Goal: Task Accomplishment & Management: Use online tool/utility

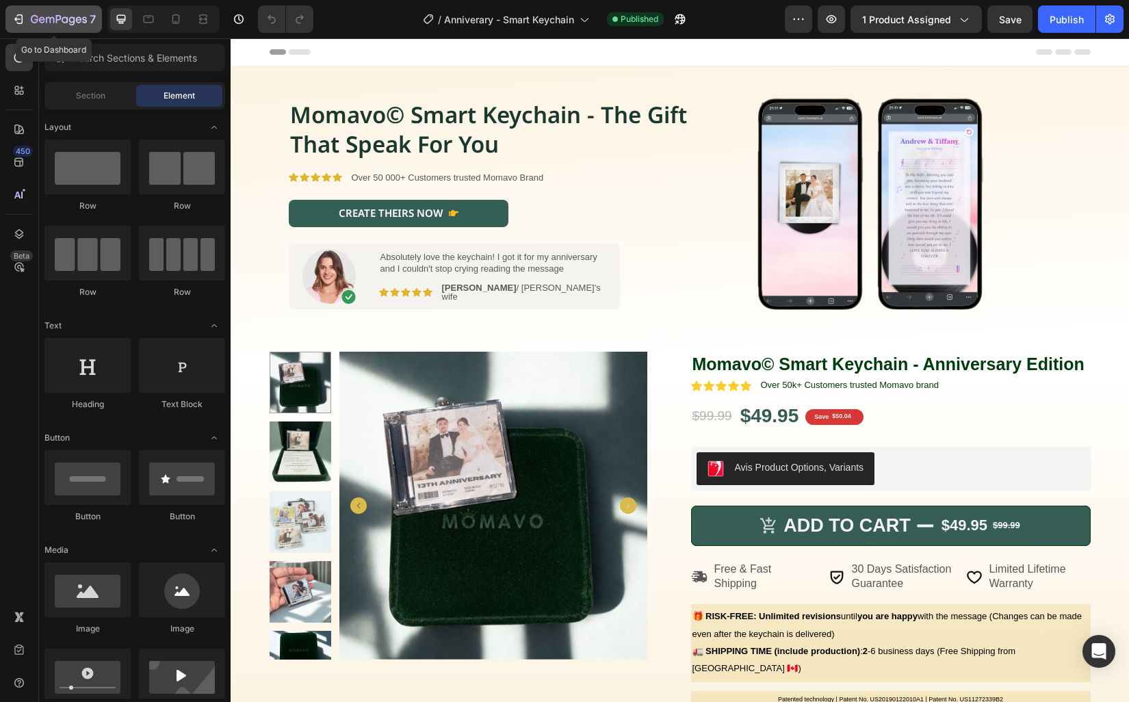
click at [68, 18] on icon "button" at bounding box center [59, 20] width 56 height 12
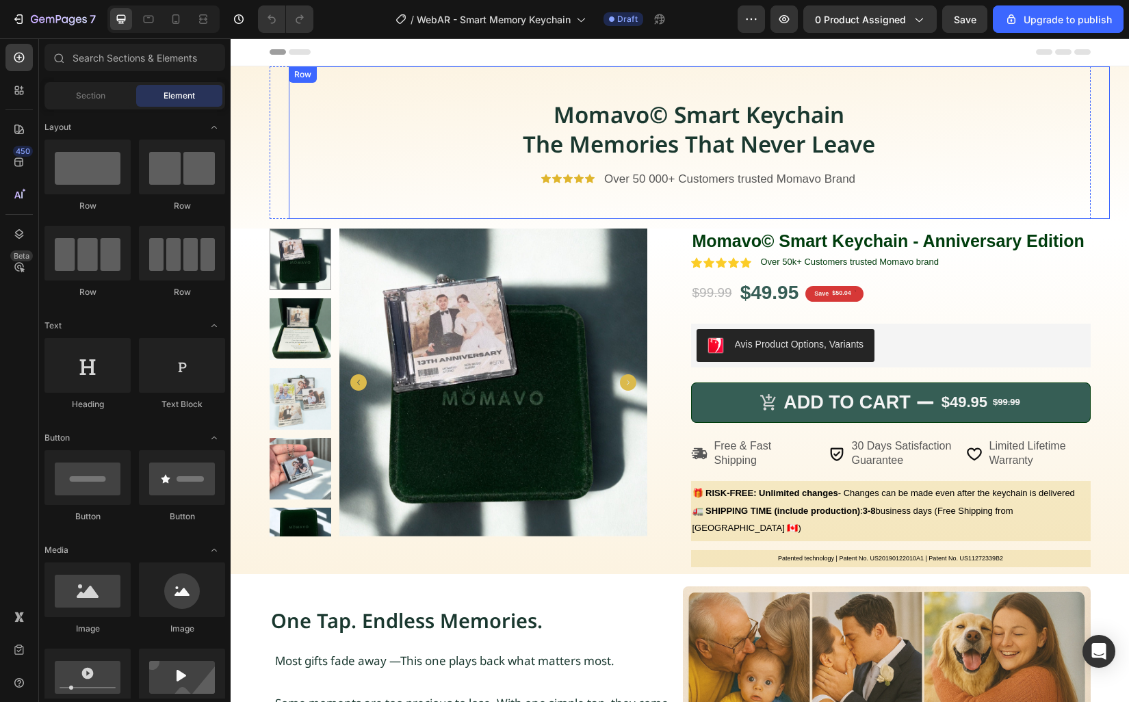
click at [657, 210] on div "Momavo© Smart Keychain The Memories That Never Leave Heading Icon Icon Icon Ico…" at bounding box center [699, 142] width 821 height 153
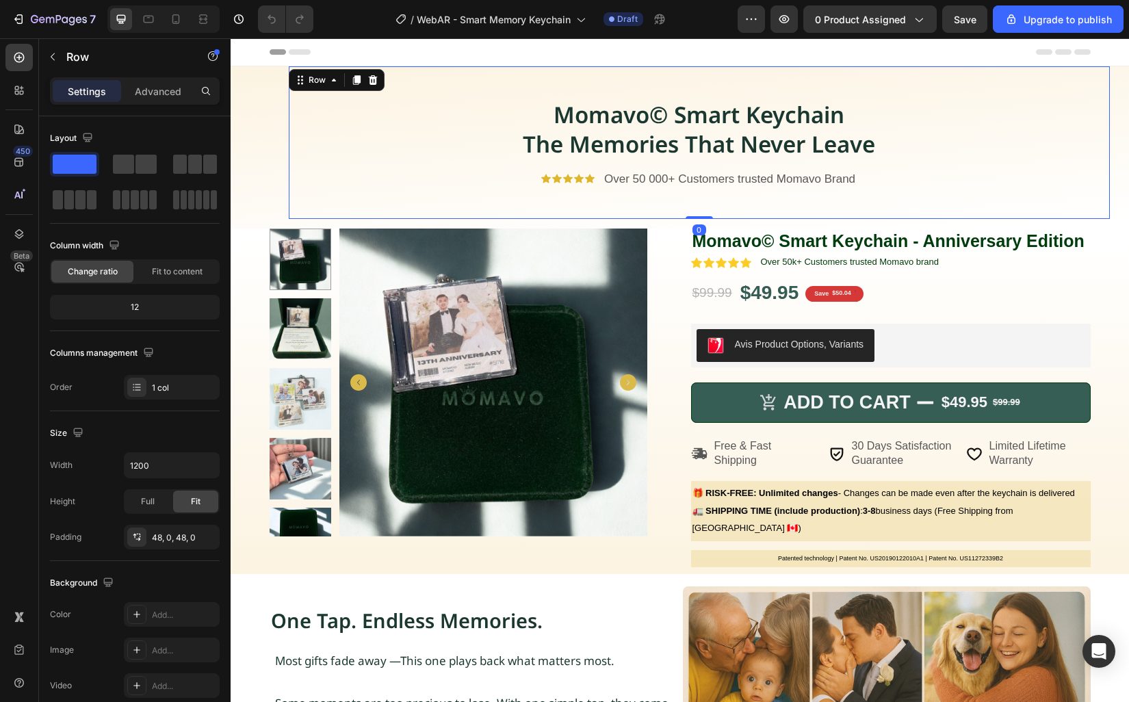
drag, startPoint x: 691, startPoint y: 217, endPoint x: 694, endPoint y: 180, distance: 37.0
click at [694, 180] on div "Momavo© Smart Keychain The Memories That Never Leave Heading Icon Icon Icon Ico…" at bounding box center [699, 142] width 821 height 153
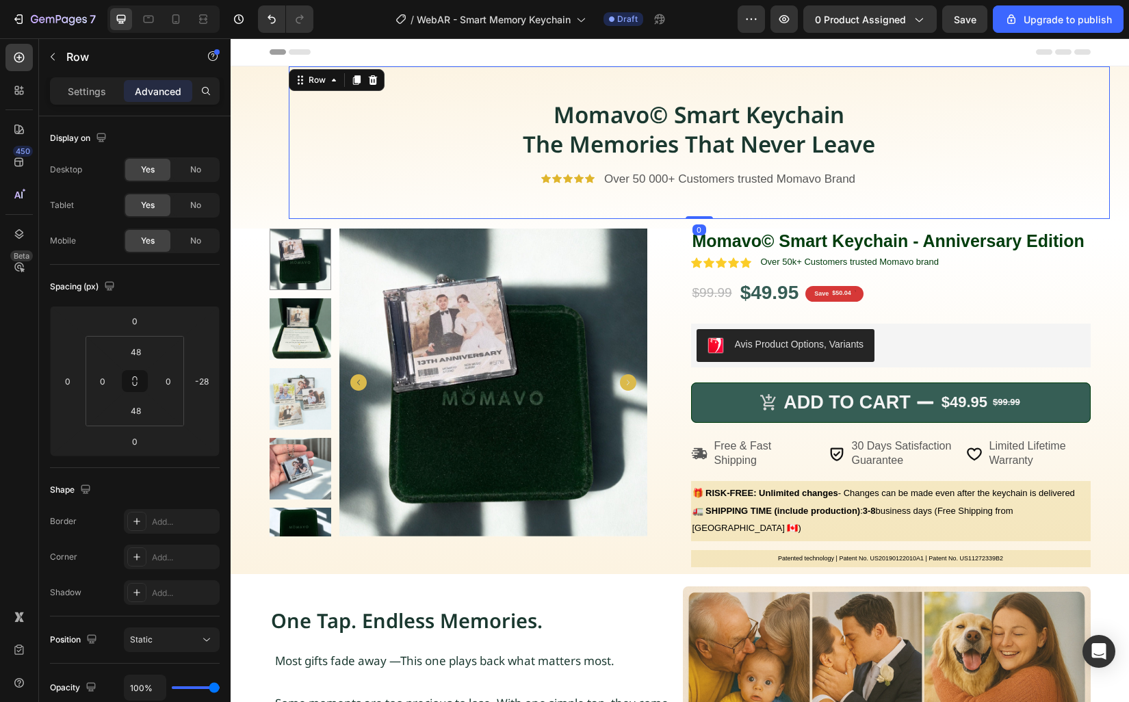
click at [624, 85] on div "Momavo© Smart Keychain The Memories That Never Leave Heading Icon Icon Icon Ico…" at bounding box center [699, 142] width 821 height 153
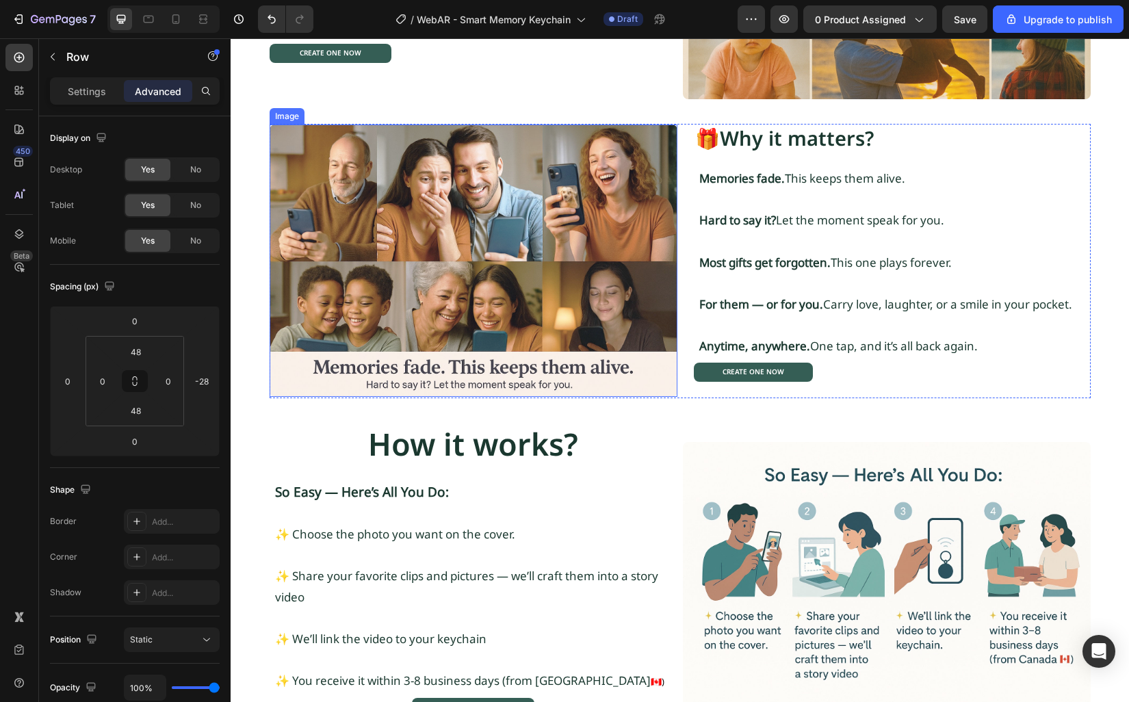
scroll to position [934, 0]
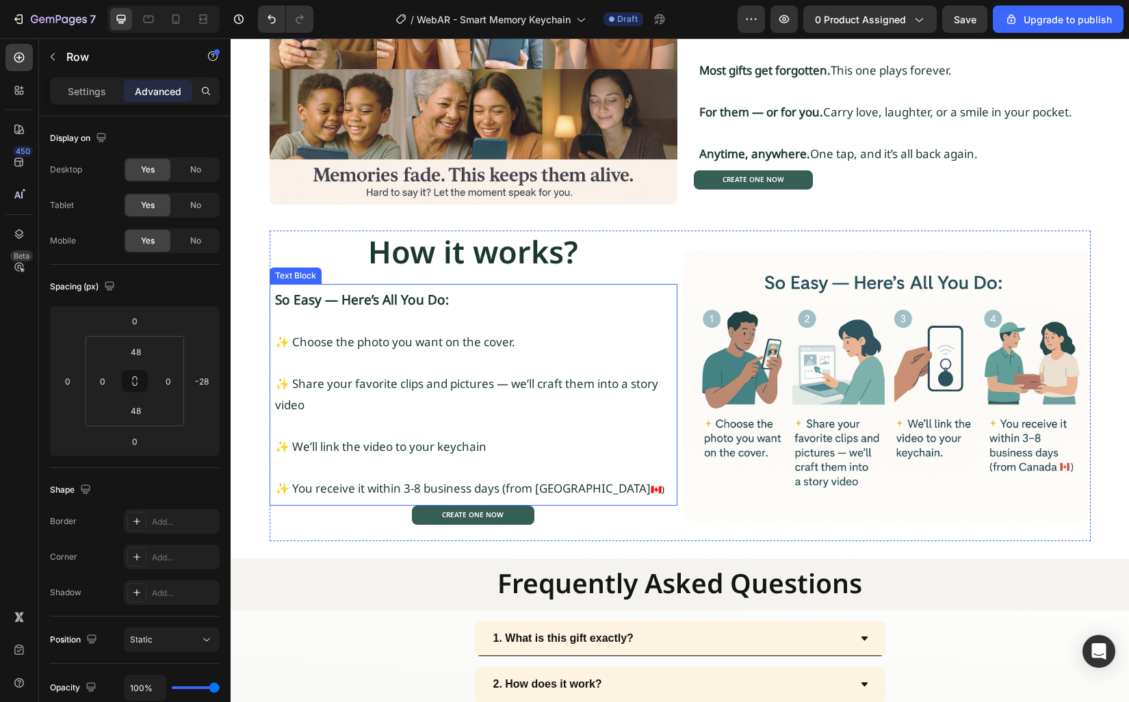
click at [478, 346] on p "✨ Choose the photo you want on the cover." at bounding box center [473, 332] width 397 height 42
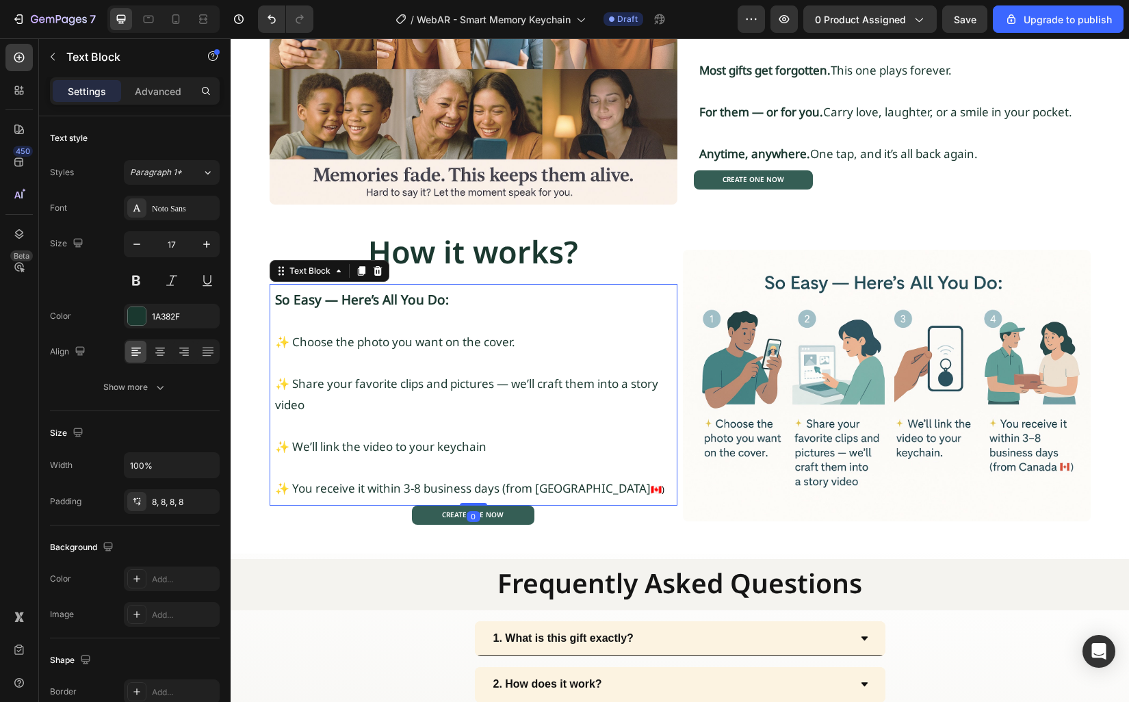
click at [476, 343] on p "✨ Choose the photo you want on the cover." at bounding box center [473, 332] width 397 height 42
click at [477, 343] on p "✨ Choose the photo you want on the CD Album cover." at bounding box center [473, 332] width 397 height 42
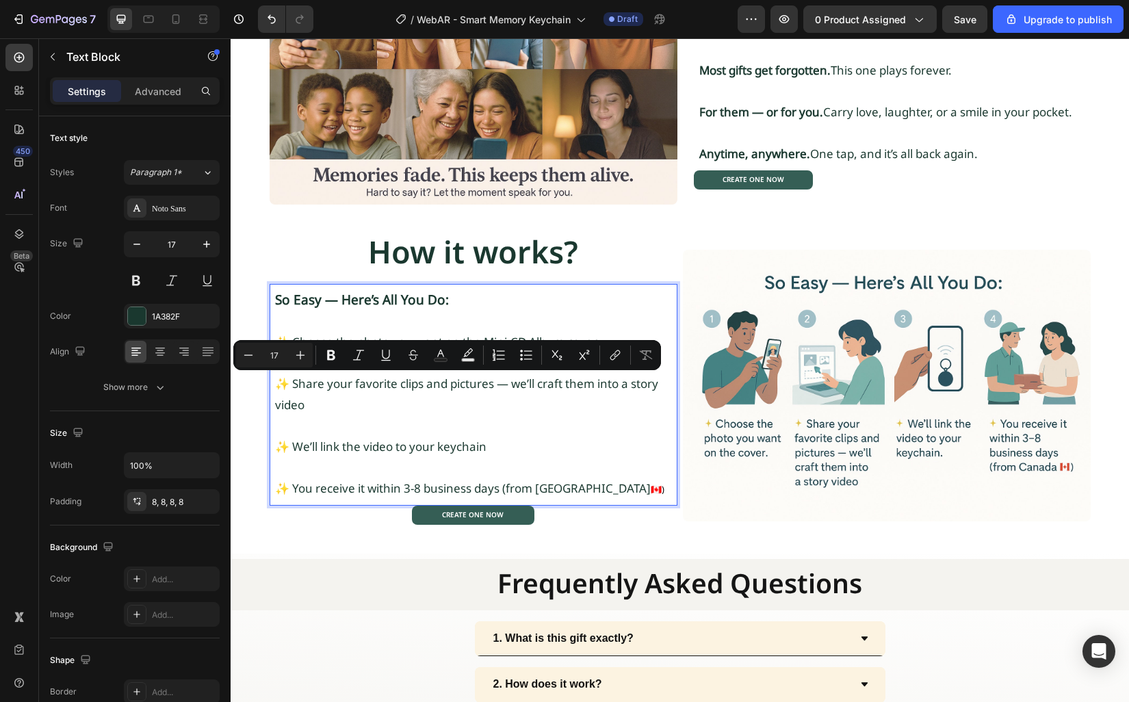
click at [452, 399] on p "✨ Share your favorite clips and pictures — we’ll craft them into a story video" at bounding box center [473, 394] width 397 height 42
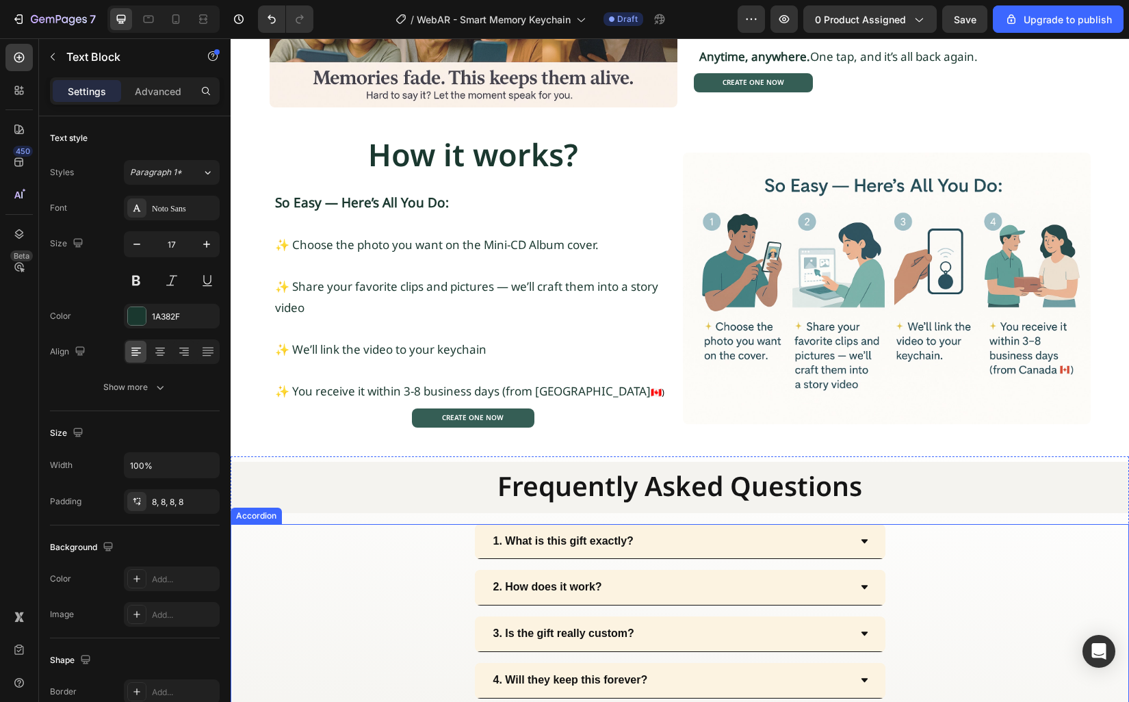
scroll to position [1001, 0]
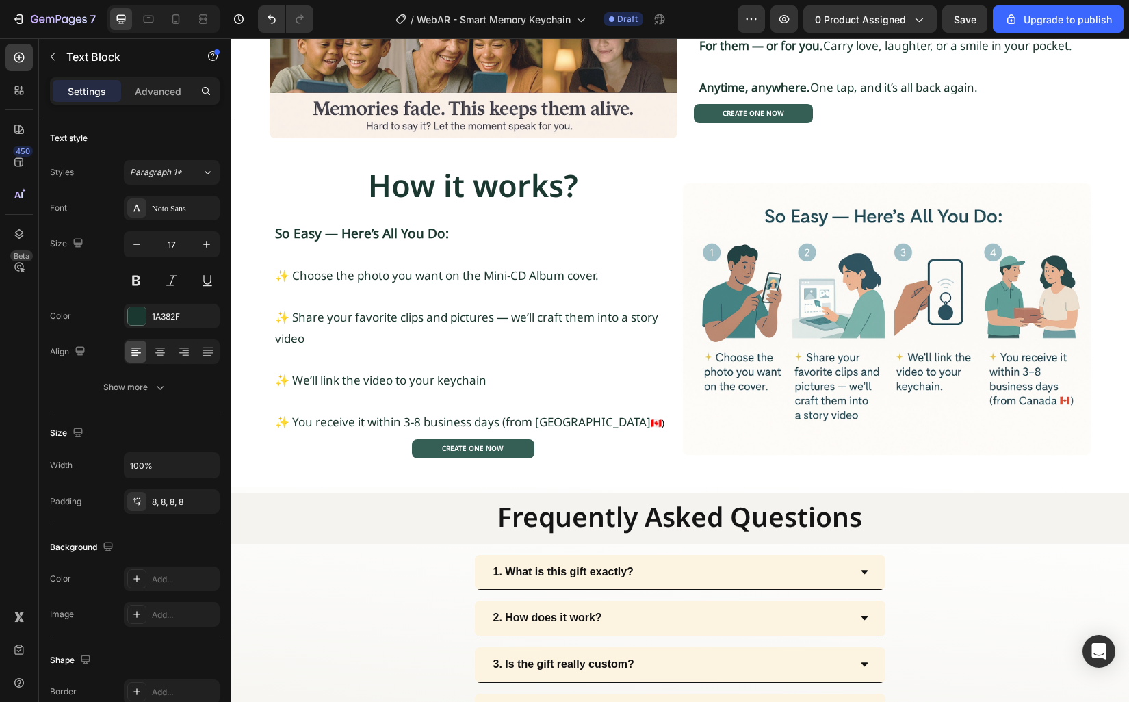
click at [397, 243] on p "So Easy — Here’s All You Do:" at bounding box center [473, 234] width 397 height 22
click at [144, 20] on icon at bounding box center [149, 20] width 10 height 8
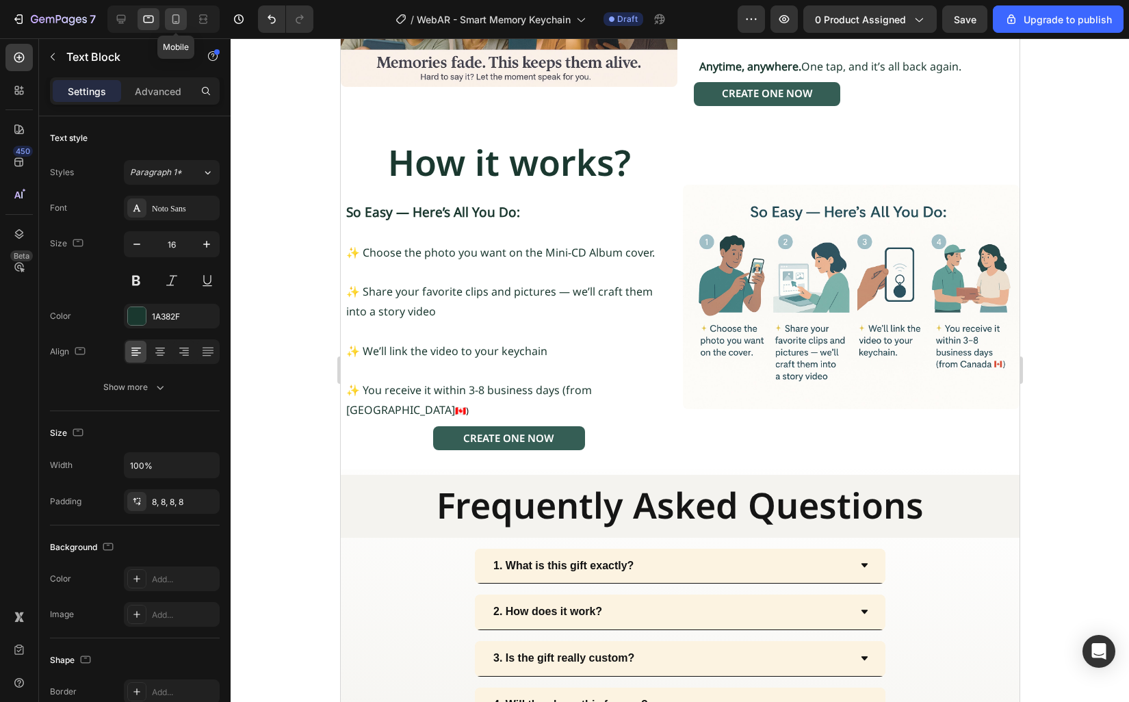
scroll to position [1136, 0]
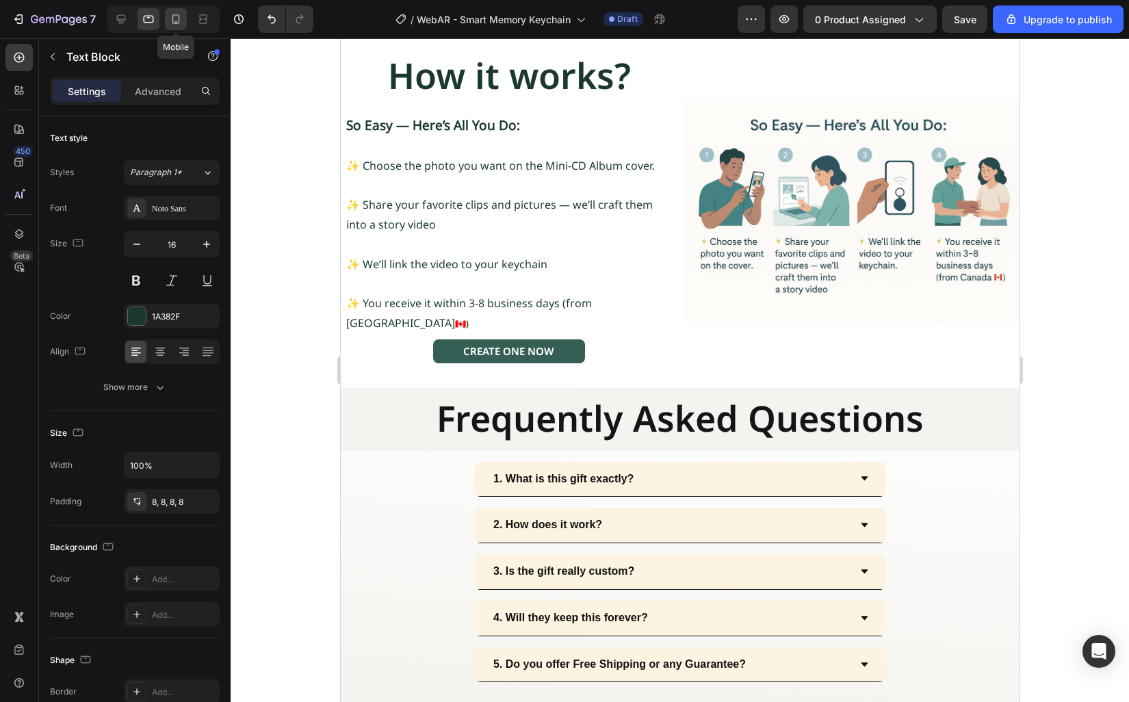
click at [180, 21] on icon at bounding box center [176, 19] width 14 height 14
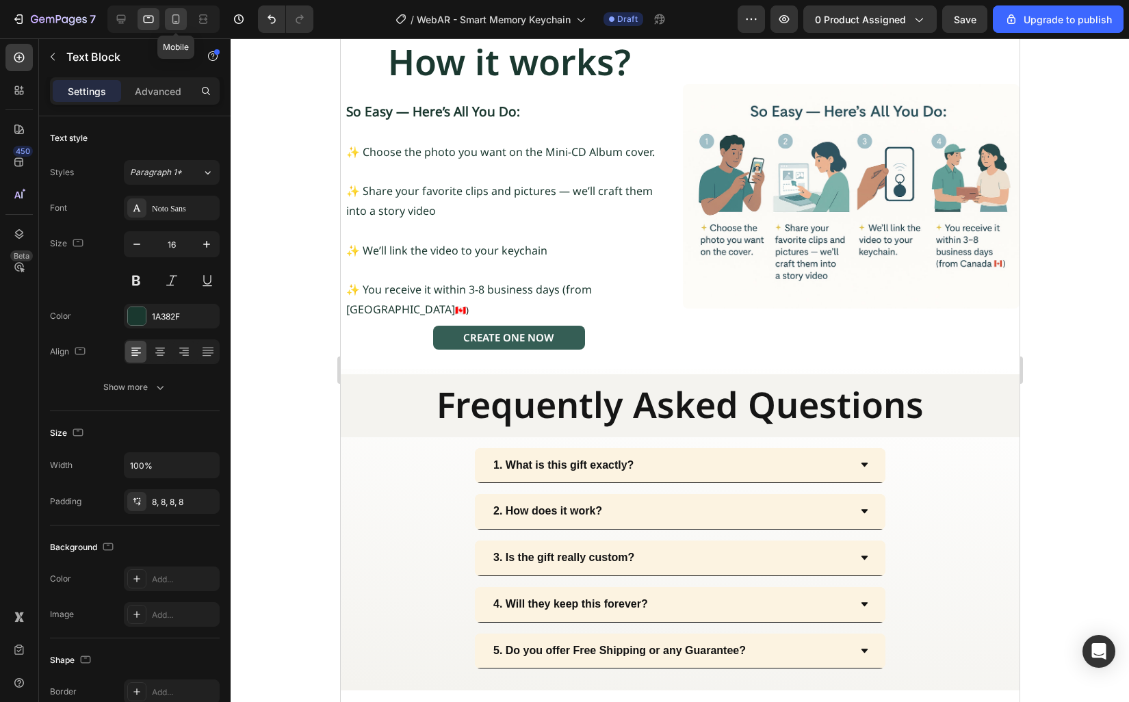
type input "14"
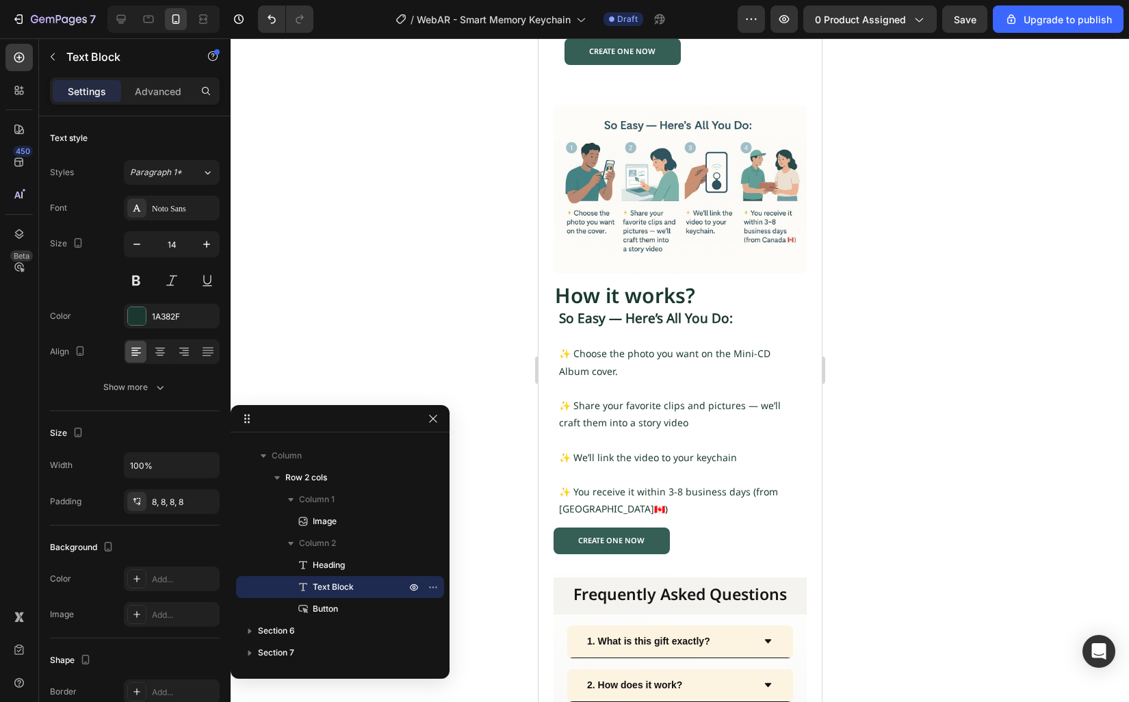
scroll to position [990, 0]
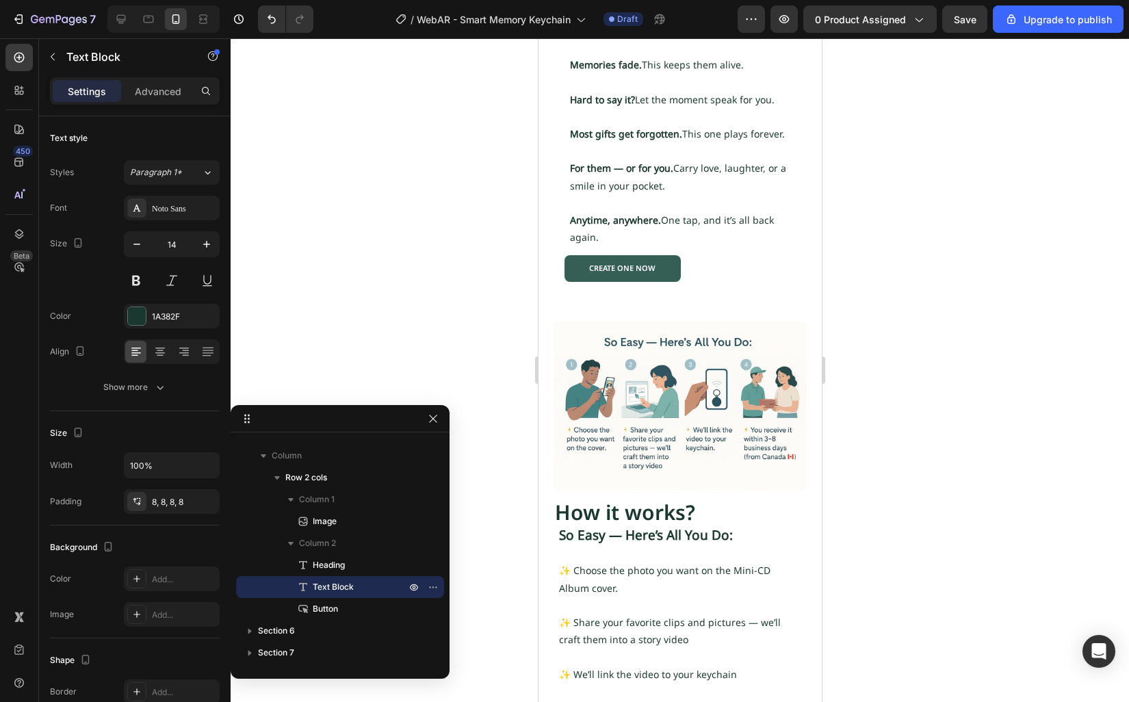
click at [493, 418] on div at bounding box center [680, 369] width 898 height 663
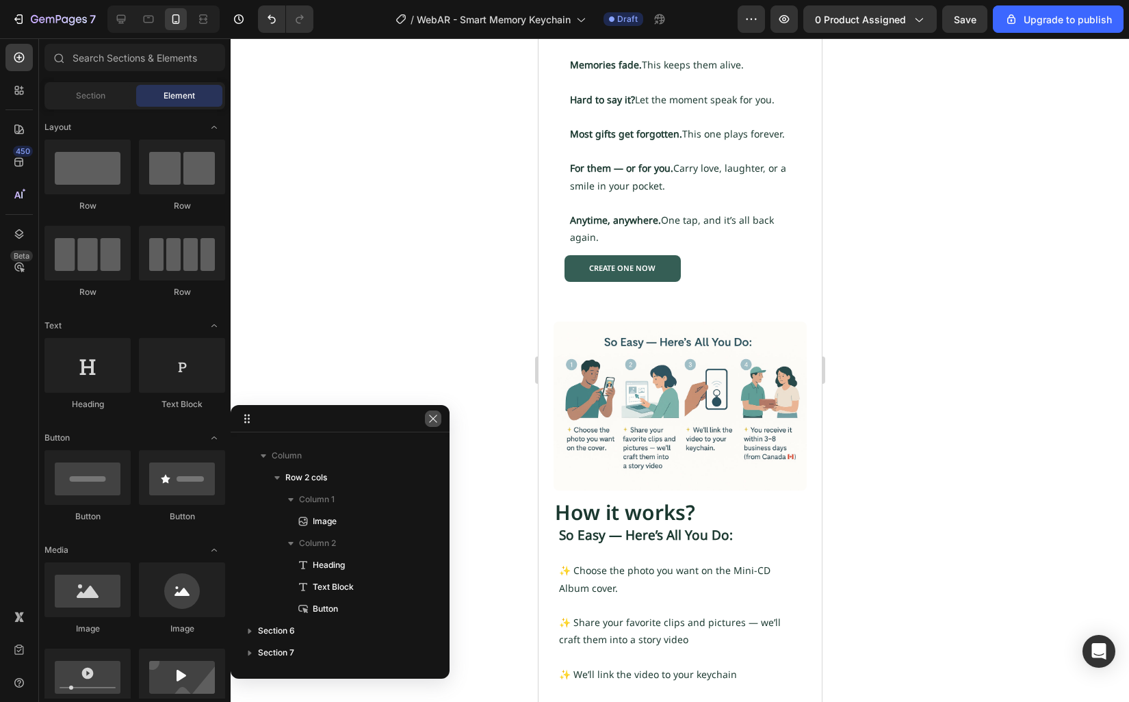
click at [431, 419] on icon "button" at bounding box center [432, 418] width 11 height 11
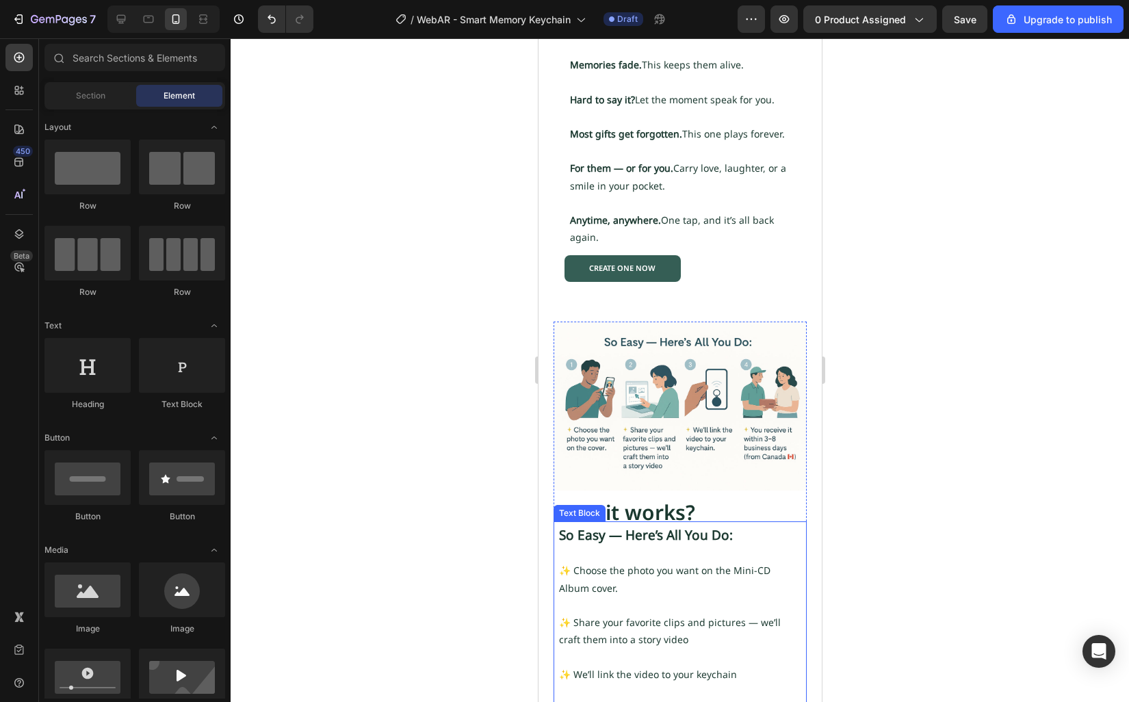
click at [616, 526] on strong "So Easy — Here’s All You Do:" at bounding box center [645, 535] width 174 height 18
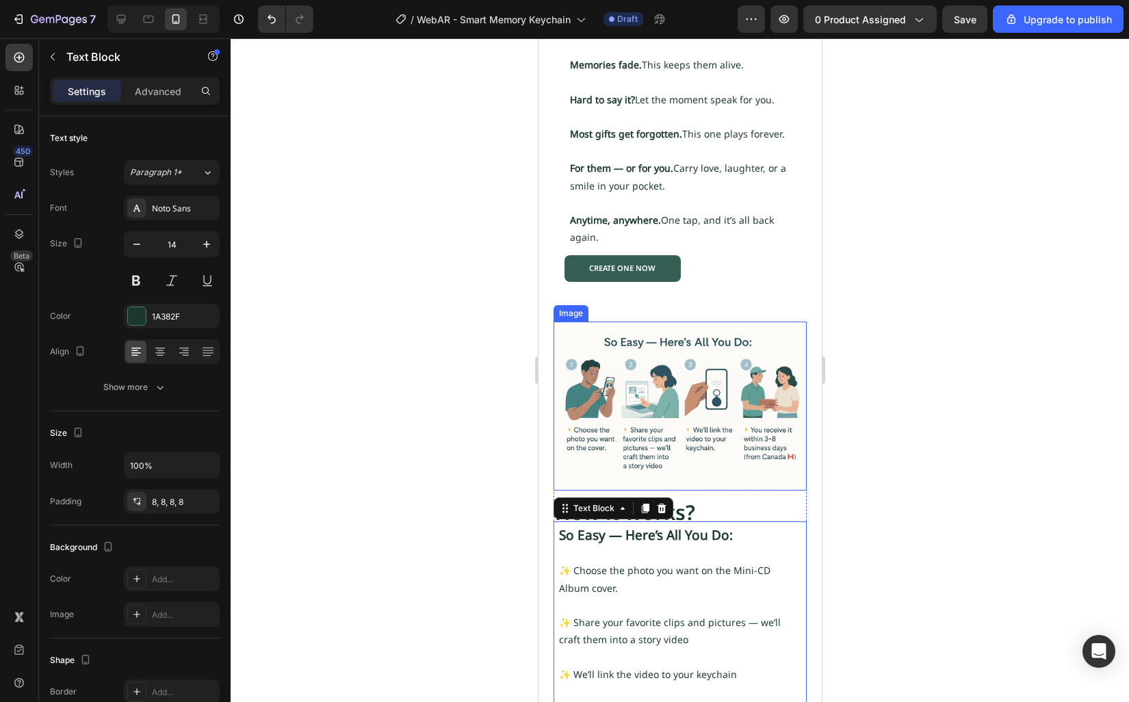
click at [717, 460] on img at bounding box center [680, 405] width 254 height 169
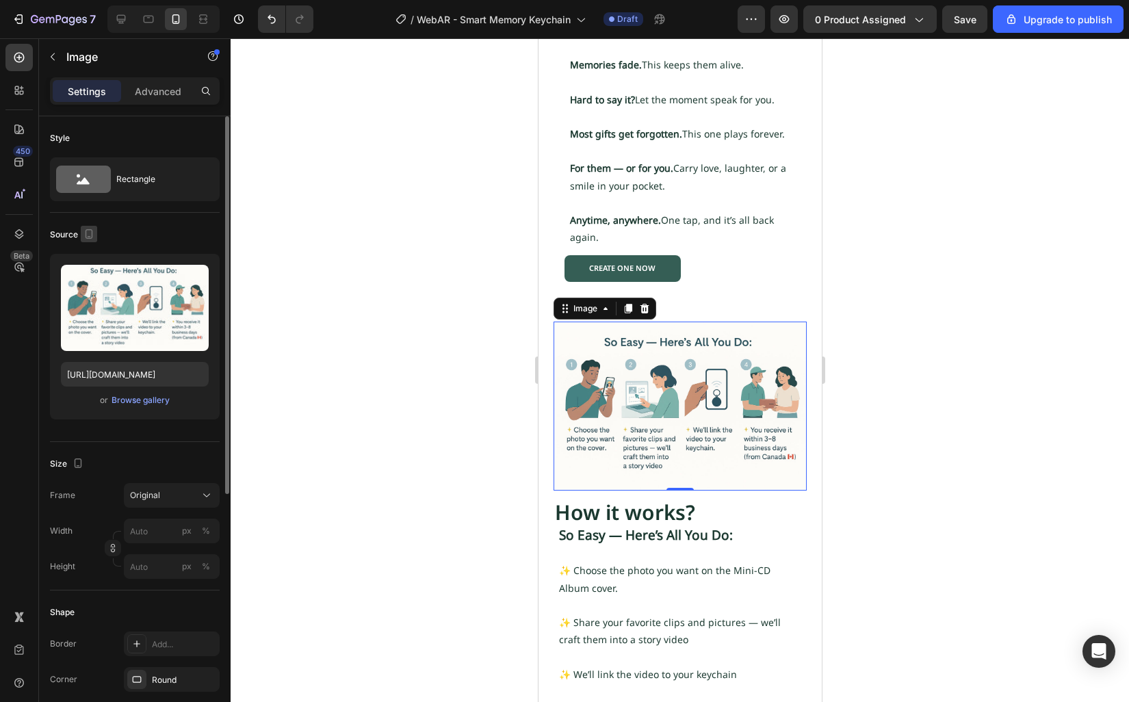
click at [93, 235] on icon "button" at bounding box center [89, 234] width 14 height 14
click at [96, 275] on icon "button" at bounding box center [92, 281] width 14 height 14
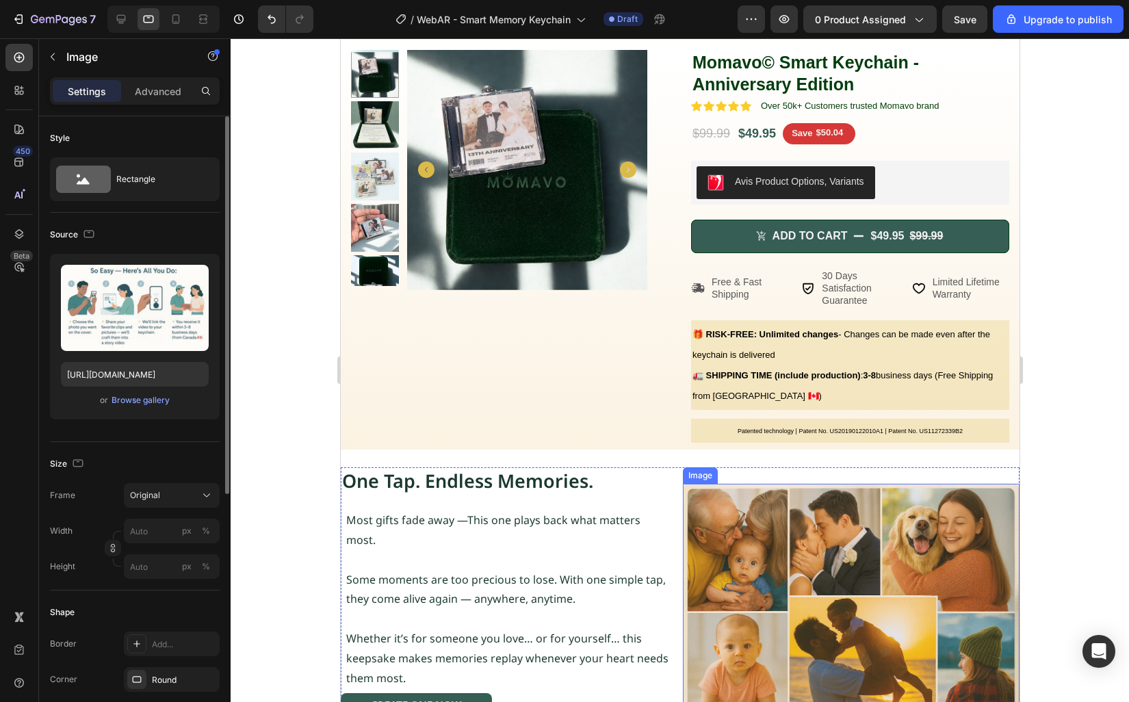
scroll to position [0, 0]
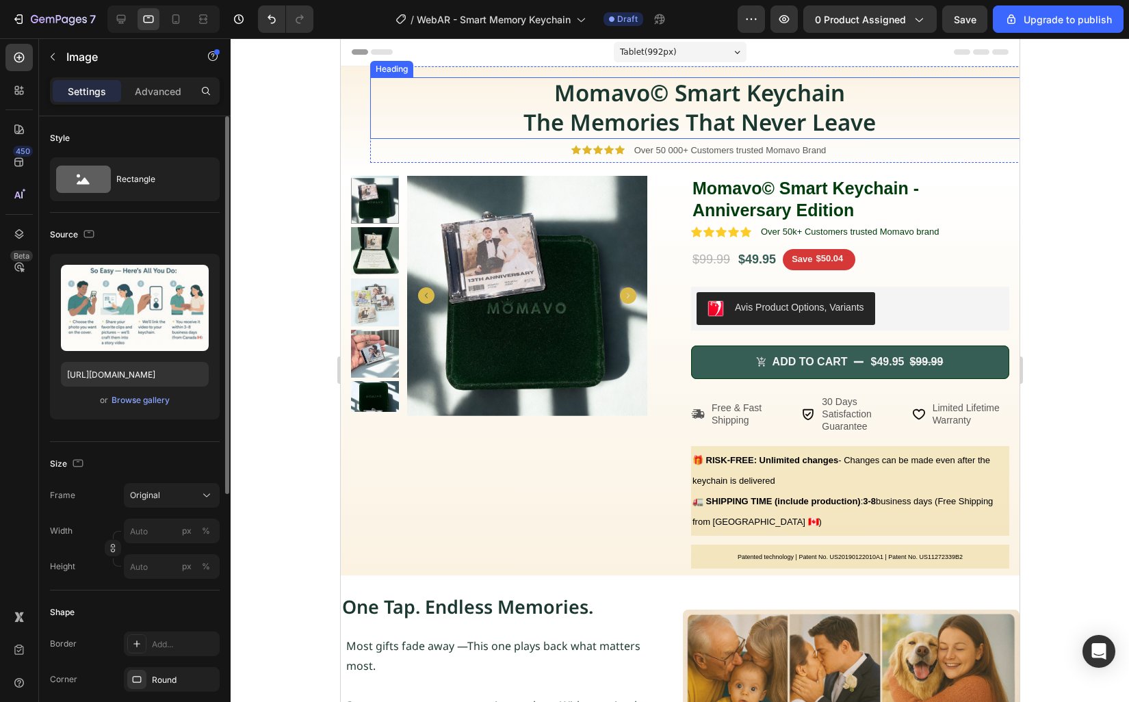
click at [701, 127] on strong "The Memories That Never Leave" at bounding box center [699, 122] width 352 height 31
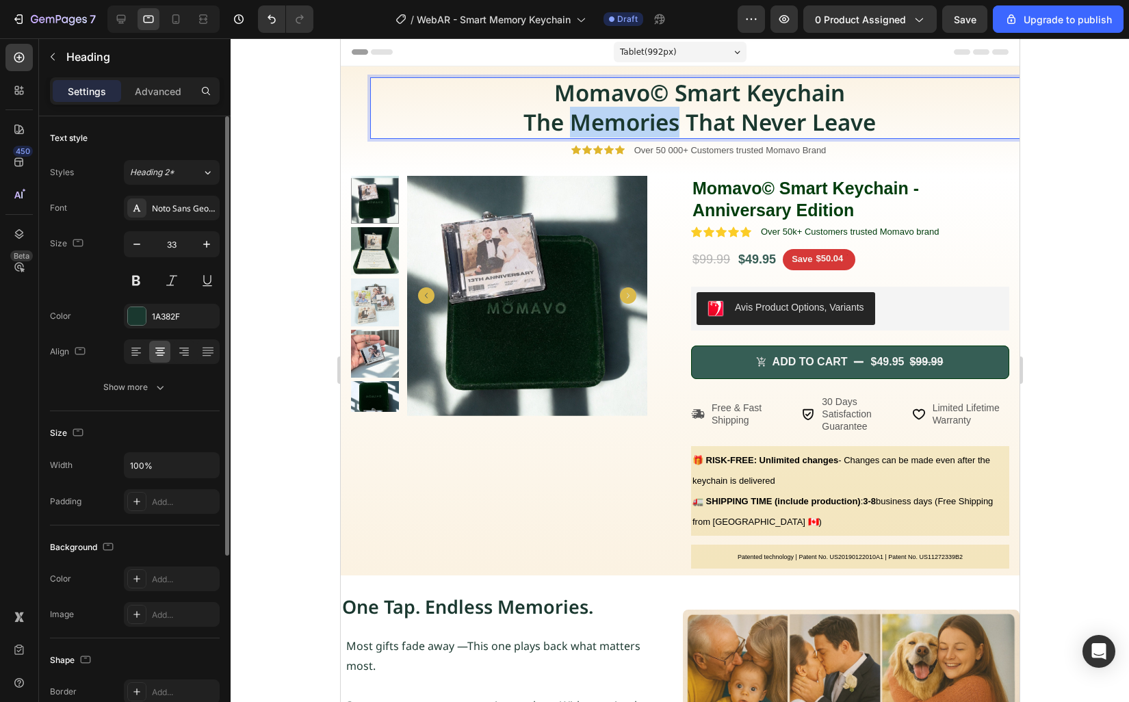
click at [590, 120] on strong "The Memories That Never Leave" at bounding box center [699, 122] width 352 height 31
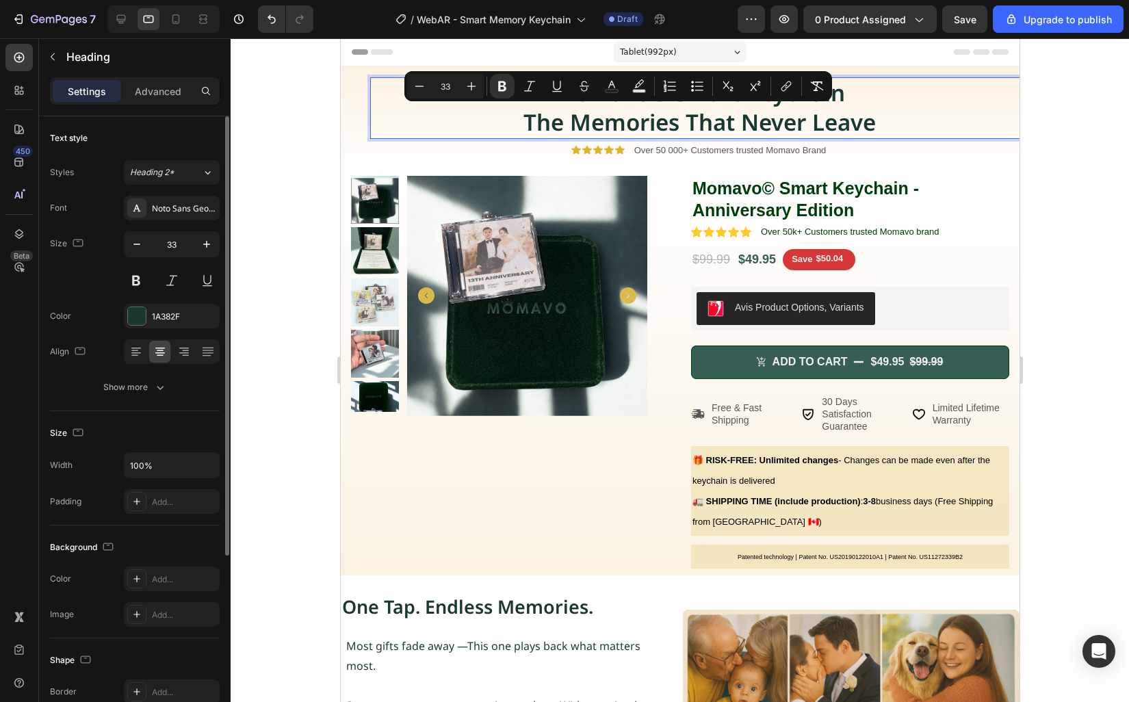
click at [772, 123] on strong "The Memories That Never Leave" at bounding box center [699, 122] width 352 height 31
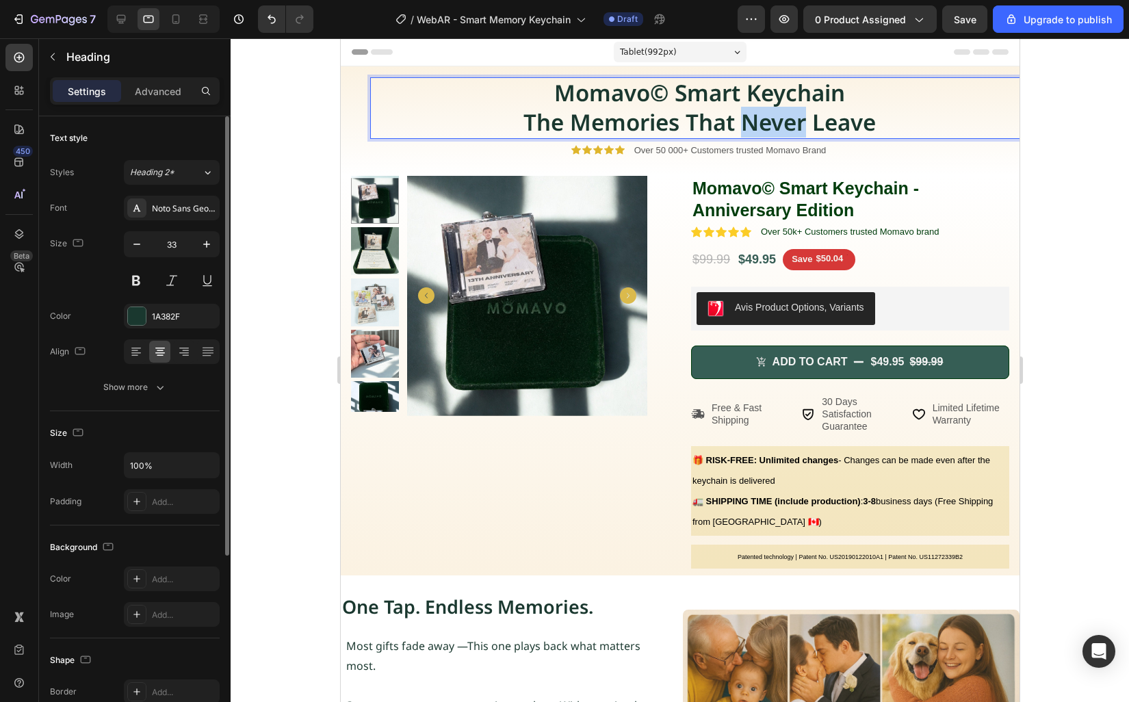
click at [772, 123] on strong "The Memories That Never Leave" at bounding box center [699, 122] width 352 height 31
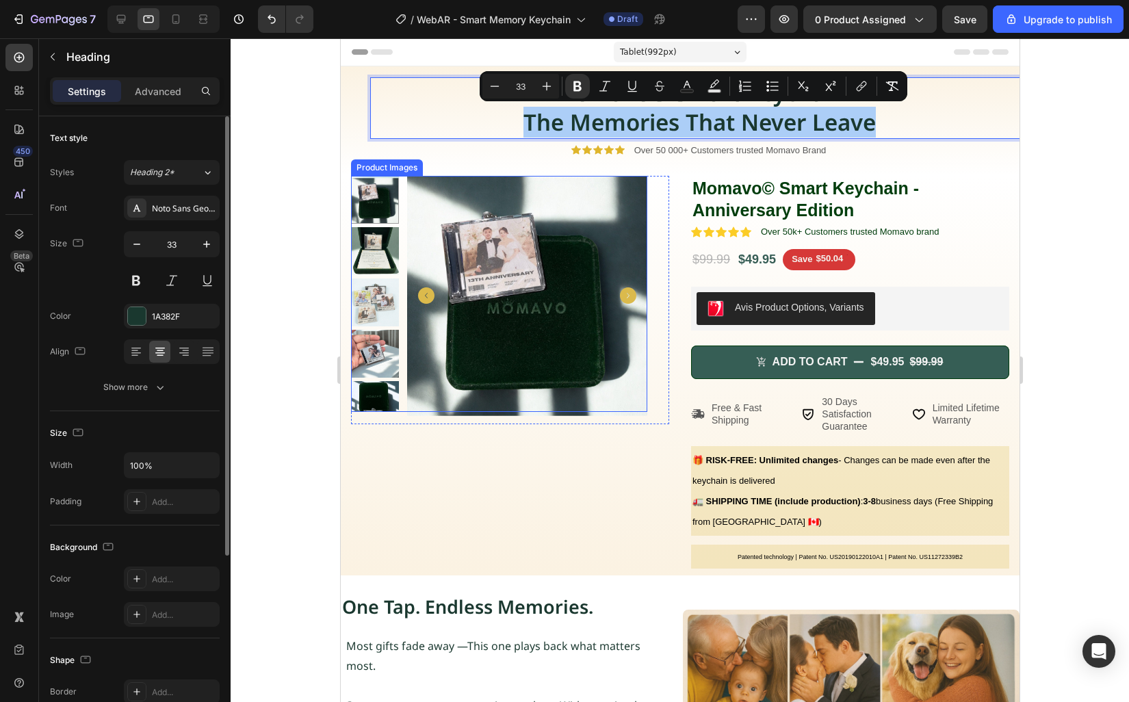
click at [279, 261] on div at bounding box center [680, 369] width 898 height 663
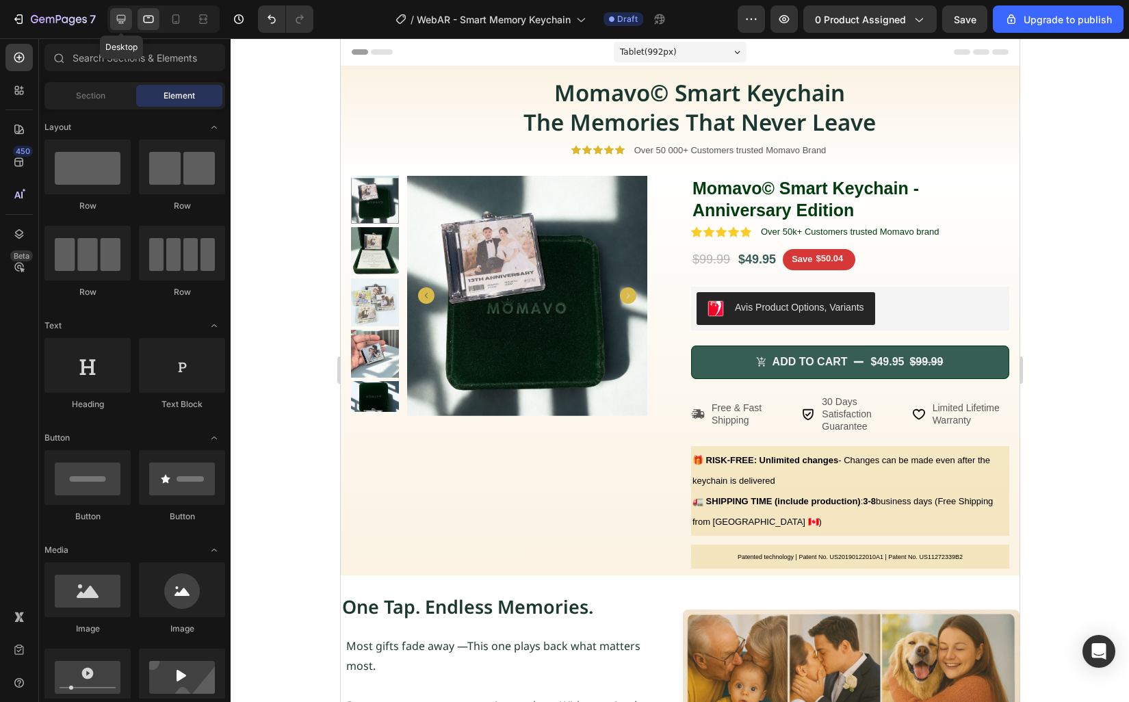
click at [124, 22] on icon at bounding box center [121, 19] width 14 height 14
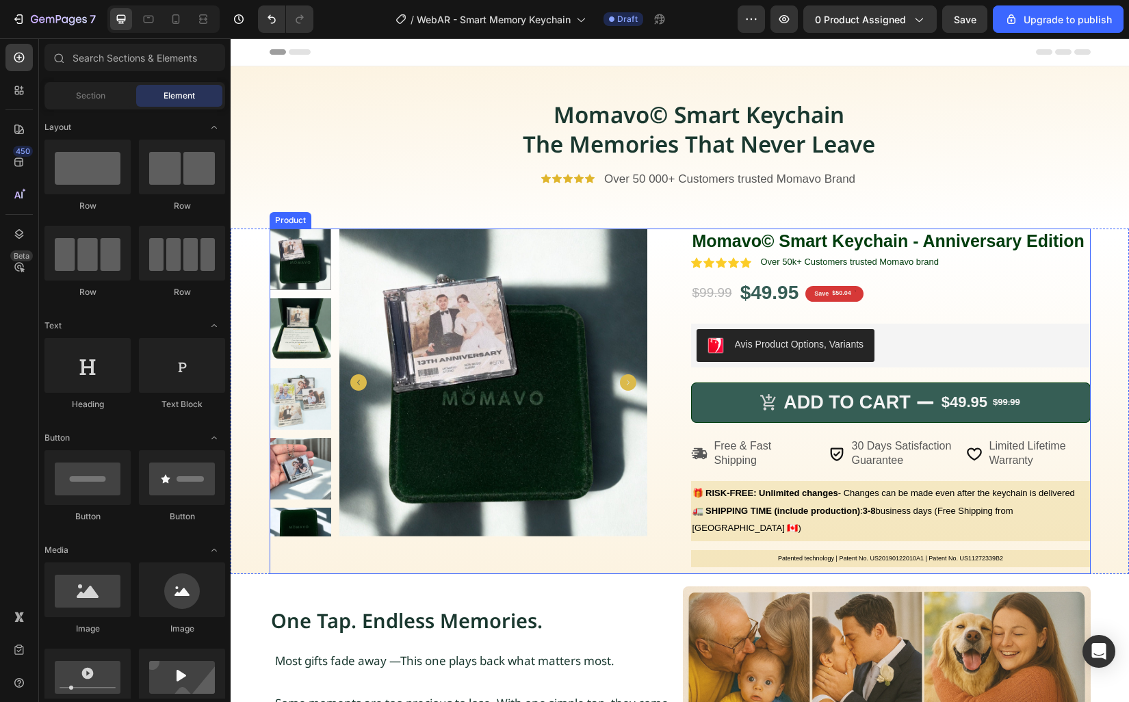
click at [692, 321] on div "Momavo© Smart Keychain - Anniversary Edition Product Title Icon Icon Icon Icon …" at bounding box center [890, 400] width 399 height 345
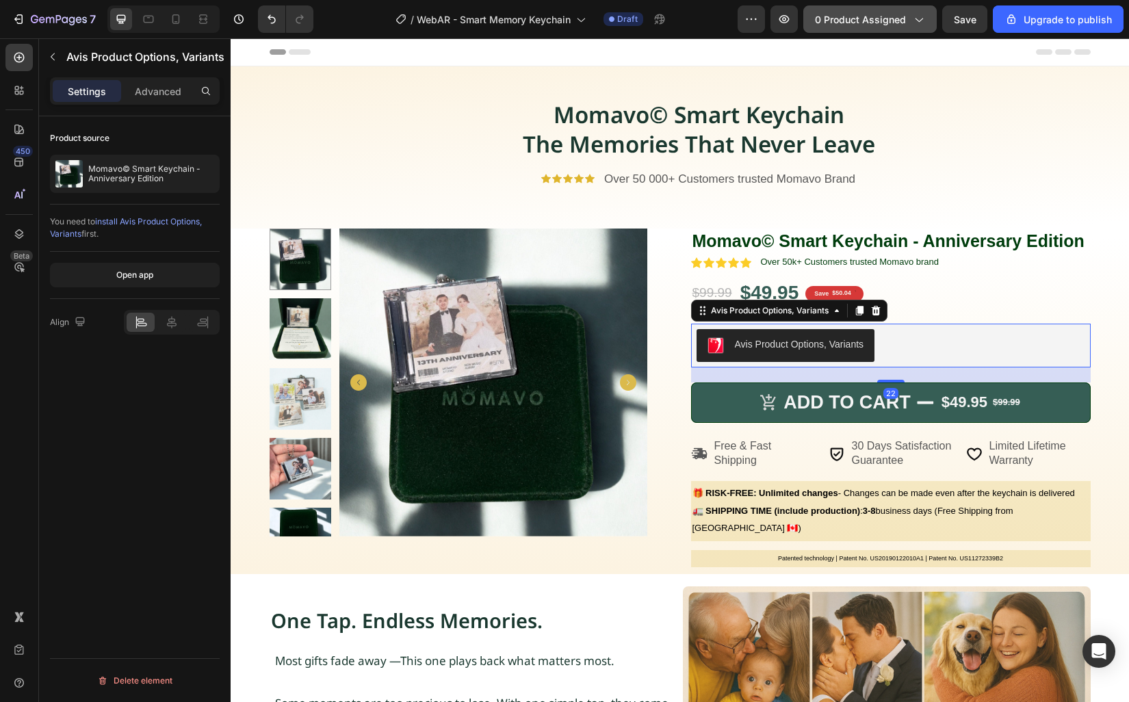
click at [898, 21] on span "0 product assigned" at bounding box center [860, 19] width 91 height 14
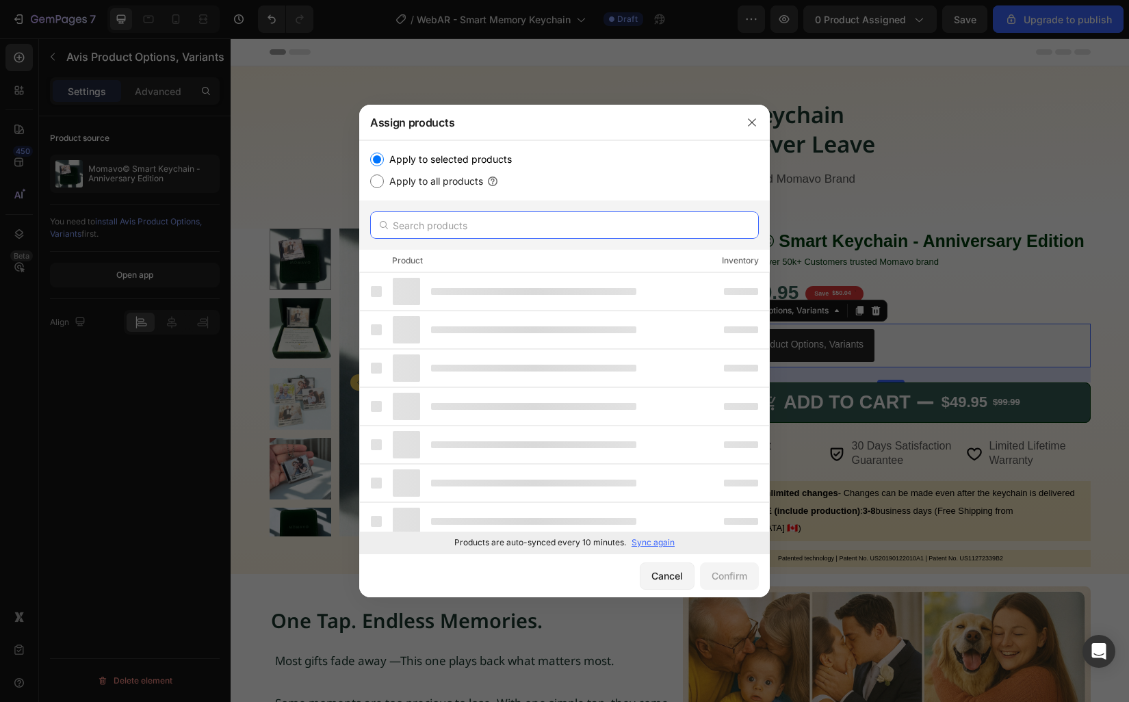
click at [490, 228] on input "text" at bounding box center [564, 224] width 389 height 27
paste input "Momavo© Smart Keychain - Eternal Memories"
type input "Momavo© Smart Keychain - Eternal Memories"
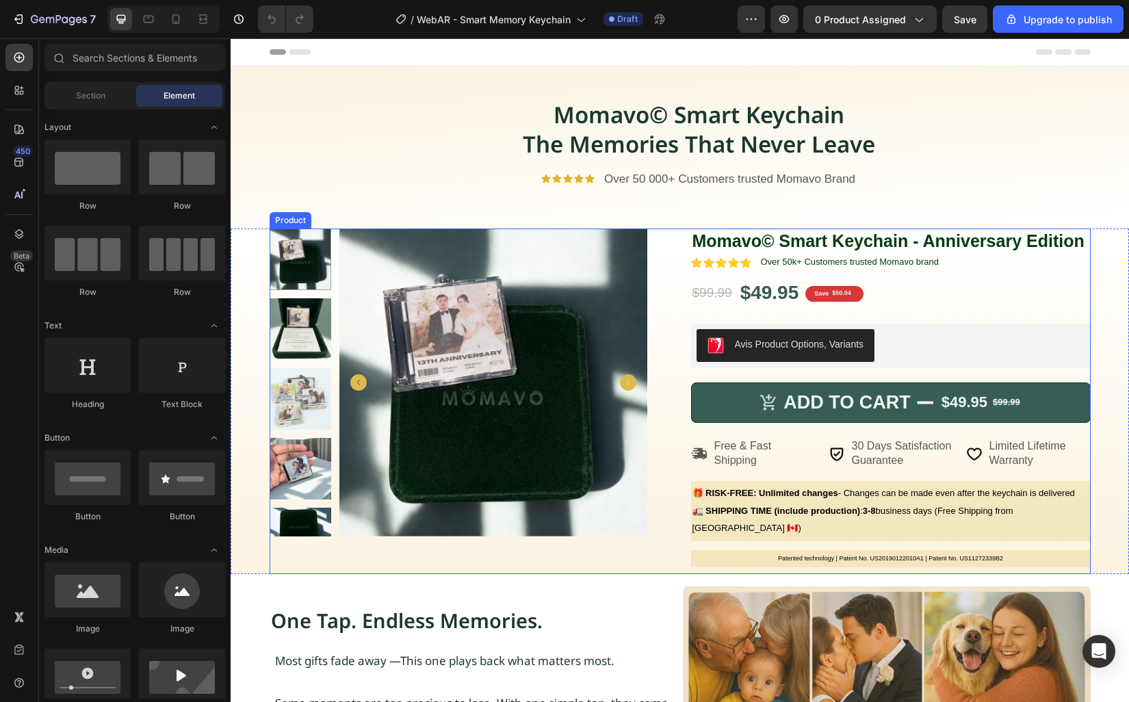
click at [684, 314] on div "Product Images Row Momavo© Smart Keychain - Anniversary Edition Product Title I…" at bounding box center [679, 400] width 821 height 345
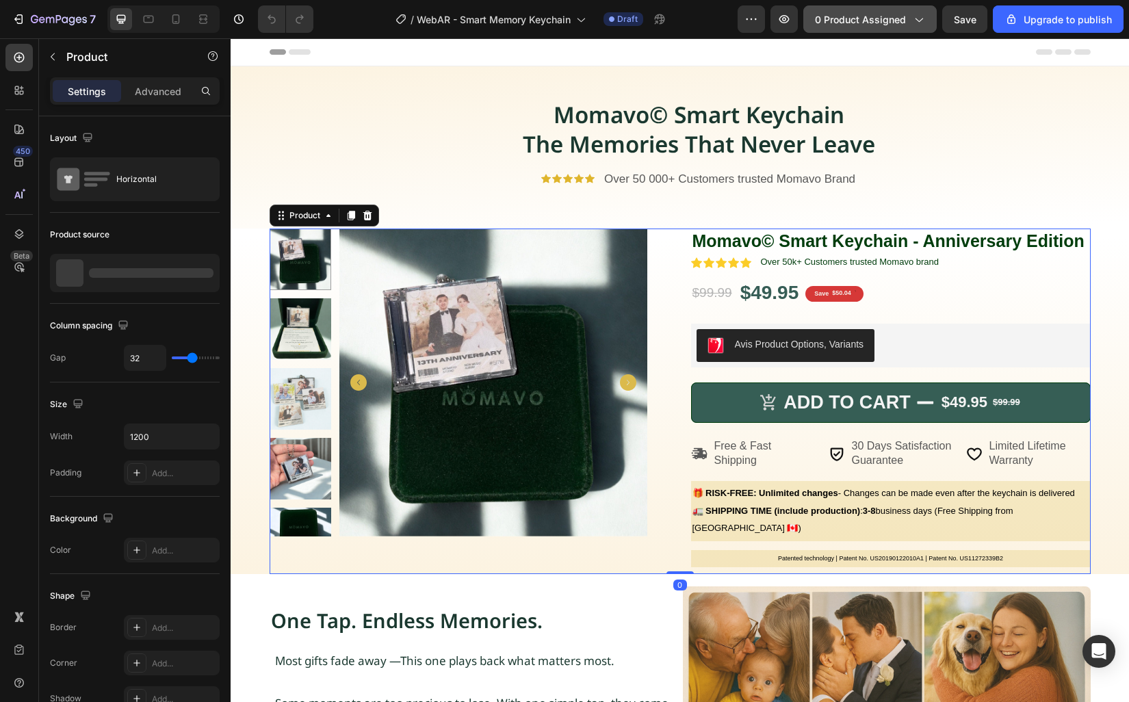
click at [890, 25] on span "0 product assigned" at bounding box center [860, 19] width 91 height 14
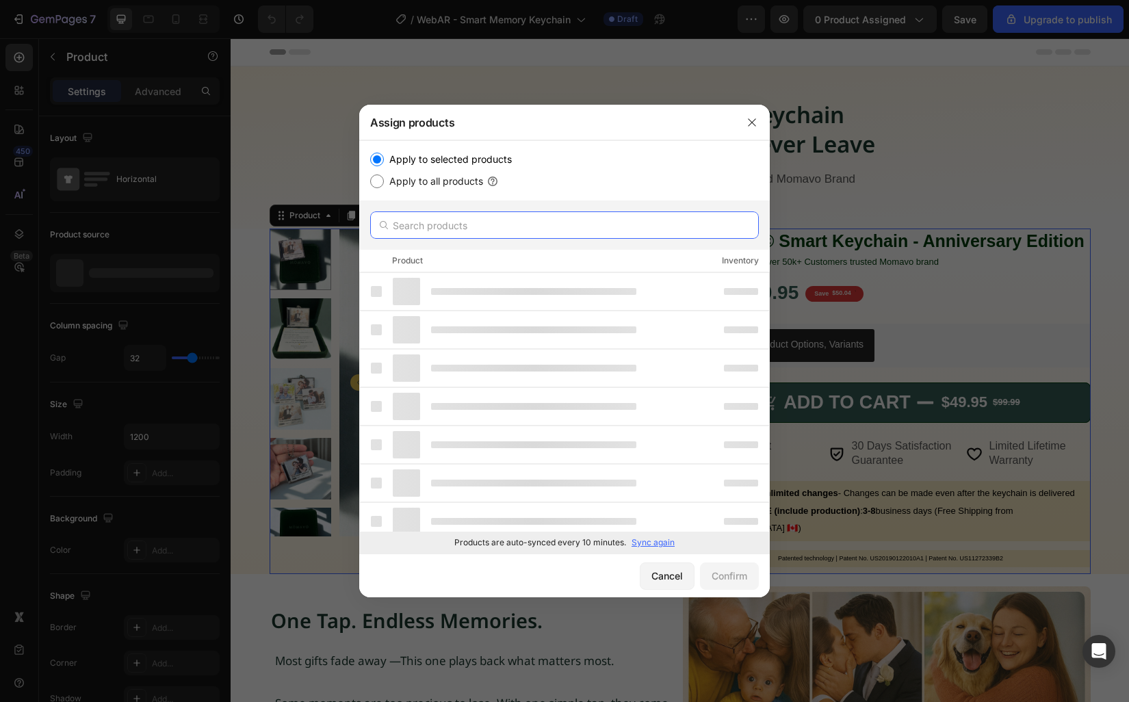
click at [522, 222] on input "text" at bounding box center [564, 224] width 389 height 27
paste input "Momavo© Smart Keychain - Eternal Memories"
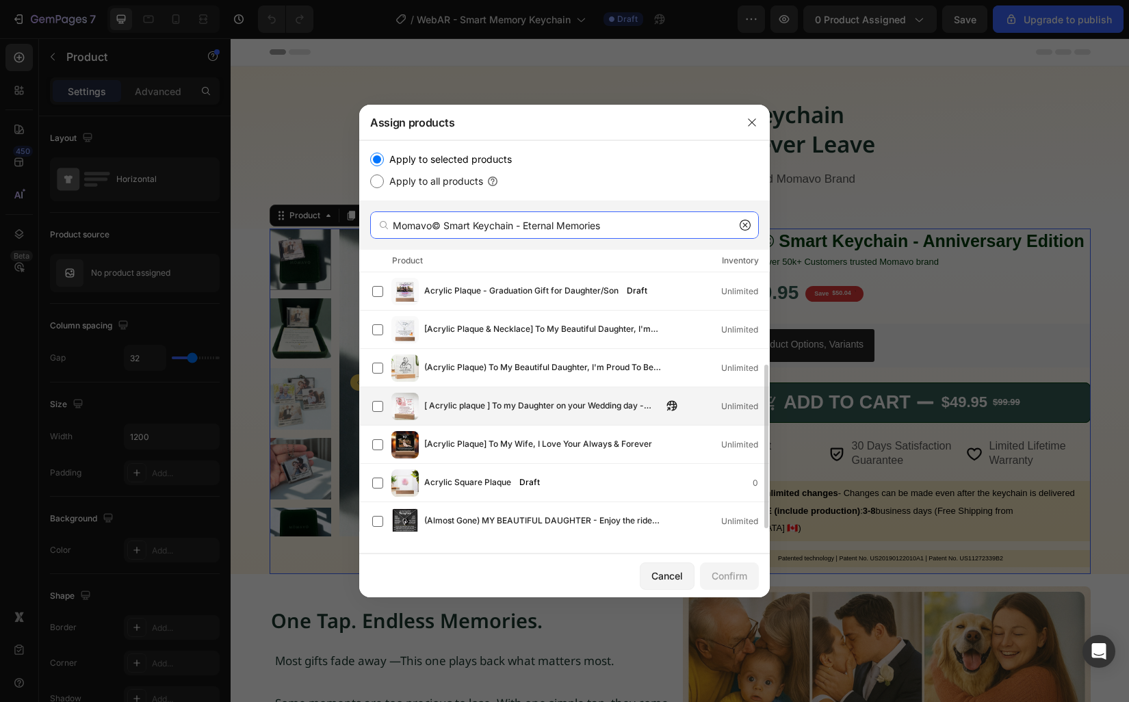
scroll to position [151, 0]
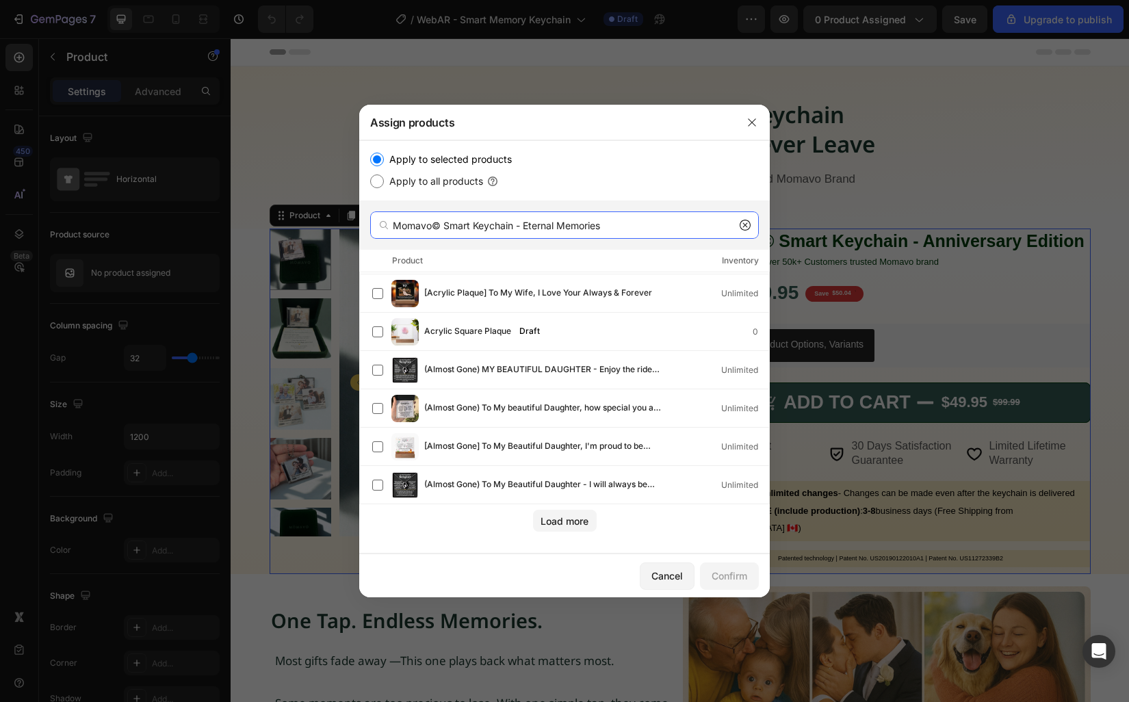
paste input "text"
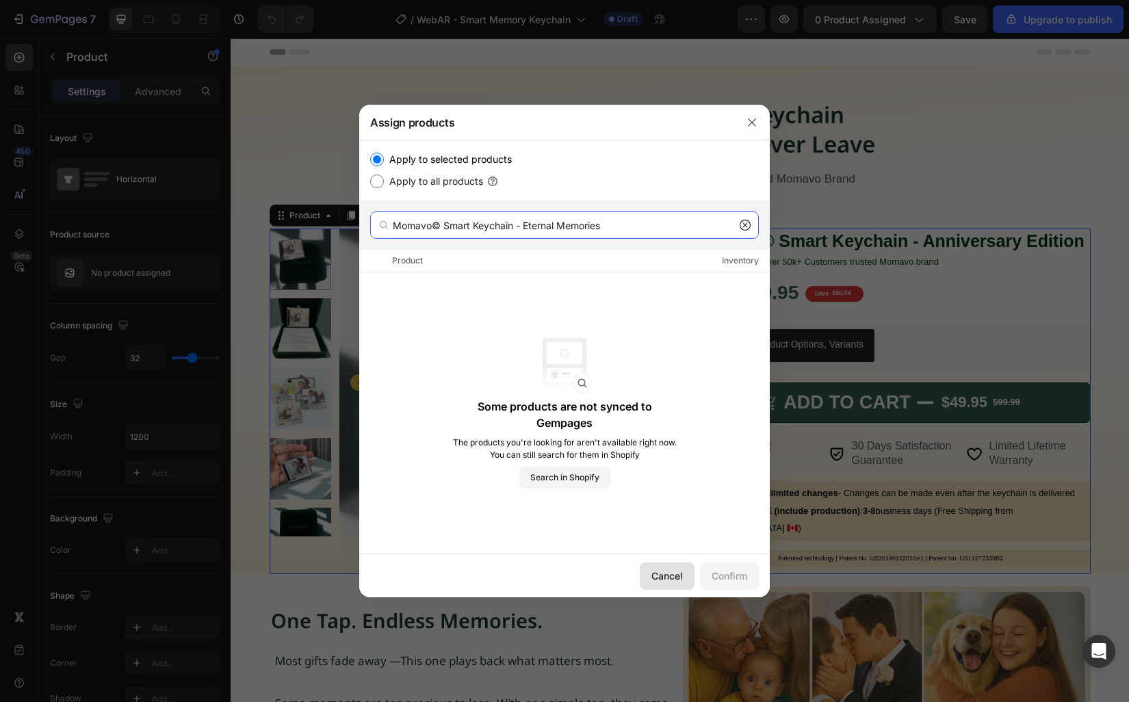
type input "Momavo© Smart Keychain - Eternal Memories"
drag, startPoint x: 661, startPoint y: 586, endPoint x: 430, endPoint y: 544, distance: 234.9
click at [661, 586] on button "Cancel" at bounding box center [667, 575] width 55 height 27
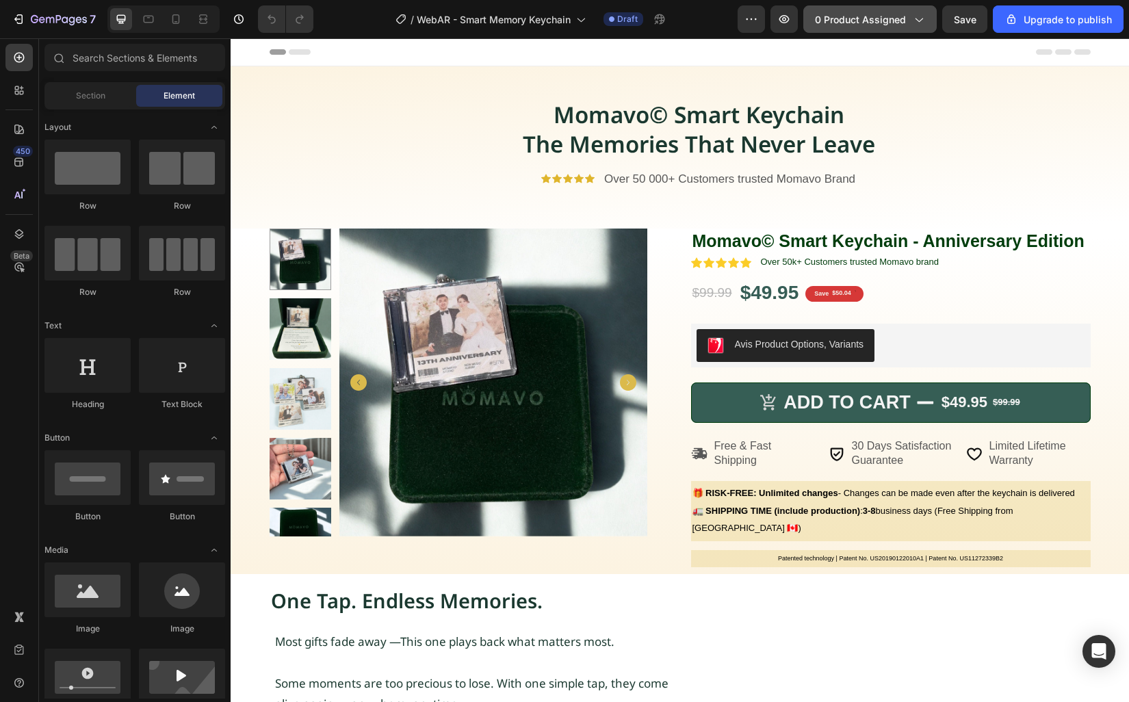
click at [880, 16] on span "0 product assigned" at bounding box center [860, 19] width 91 height 14
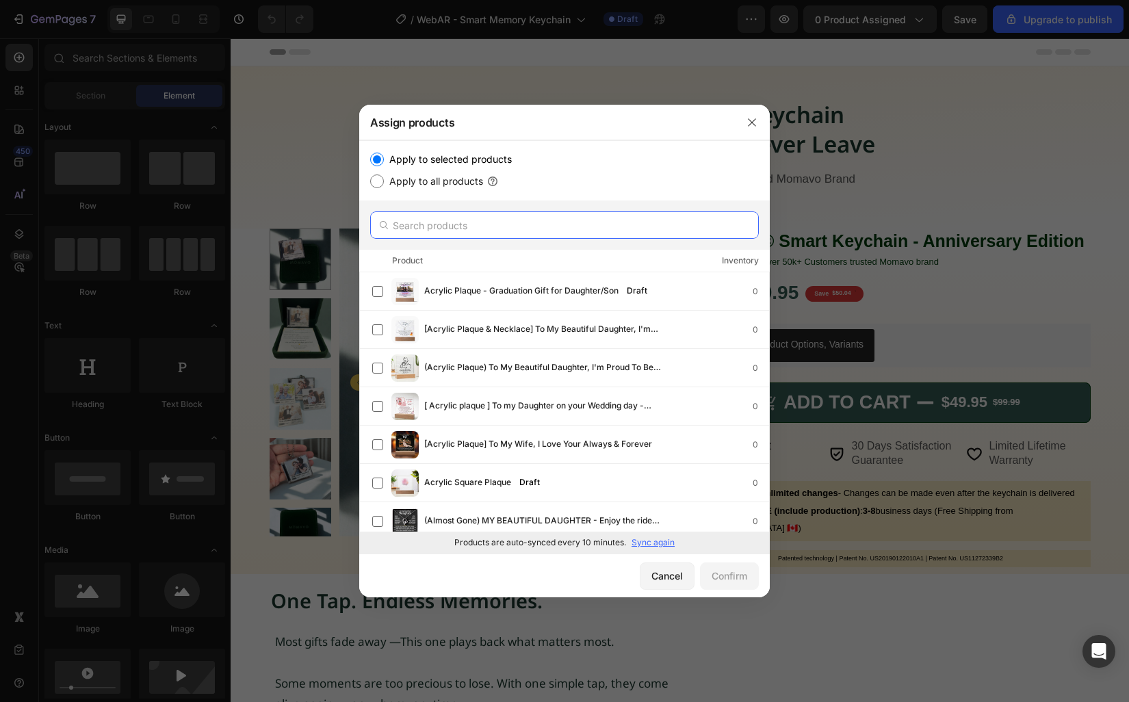
click at [513, 217] on input "text" at bounding box center [564, 224] width 389 height 27
paste input "Momavo© Smart Keychain - Eternal Memories"
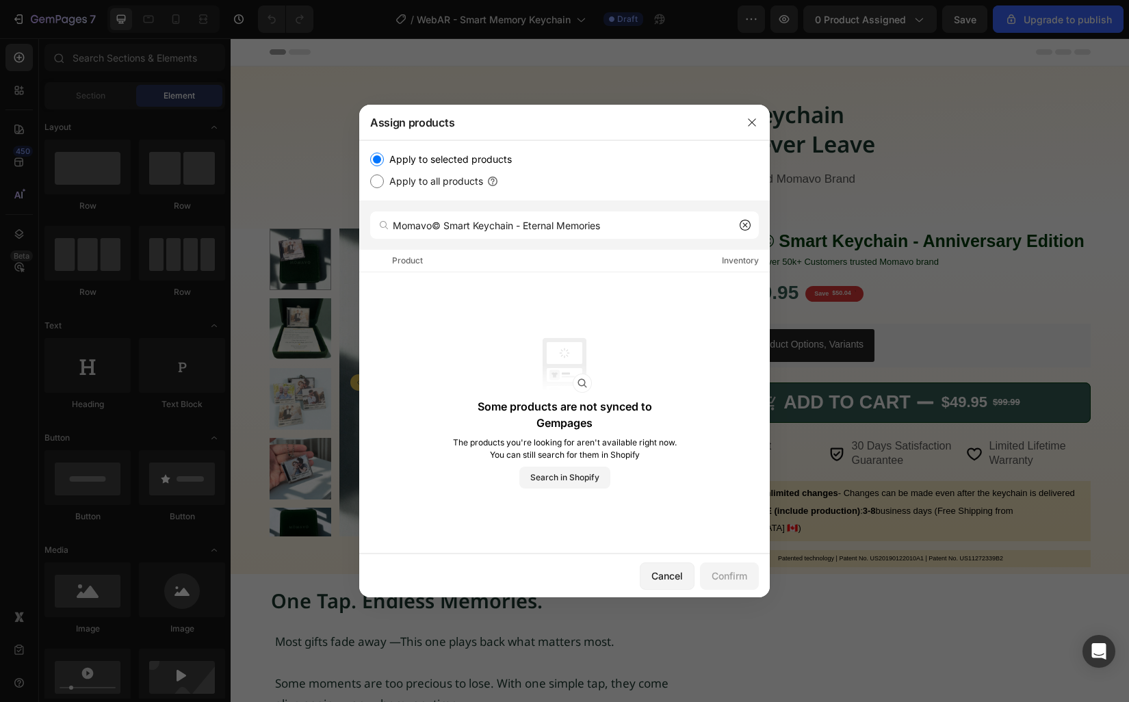
click at [575, 414] on p "Some products are not synced to Gempages" at bounding box center [564, 414] width 226 height 33
drag, startPoint x: 525, startPoint y: 226, endPoint x: 373, endPoint y: 226, distance: 151.2
click at [373, 226] on div "Momavo© Smart Keychain - Eternal Memories" at bounding box center [564, 224] width 389 height 27
type input "Eternal Memories"
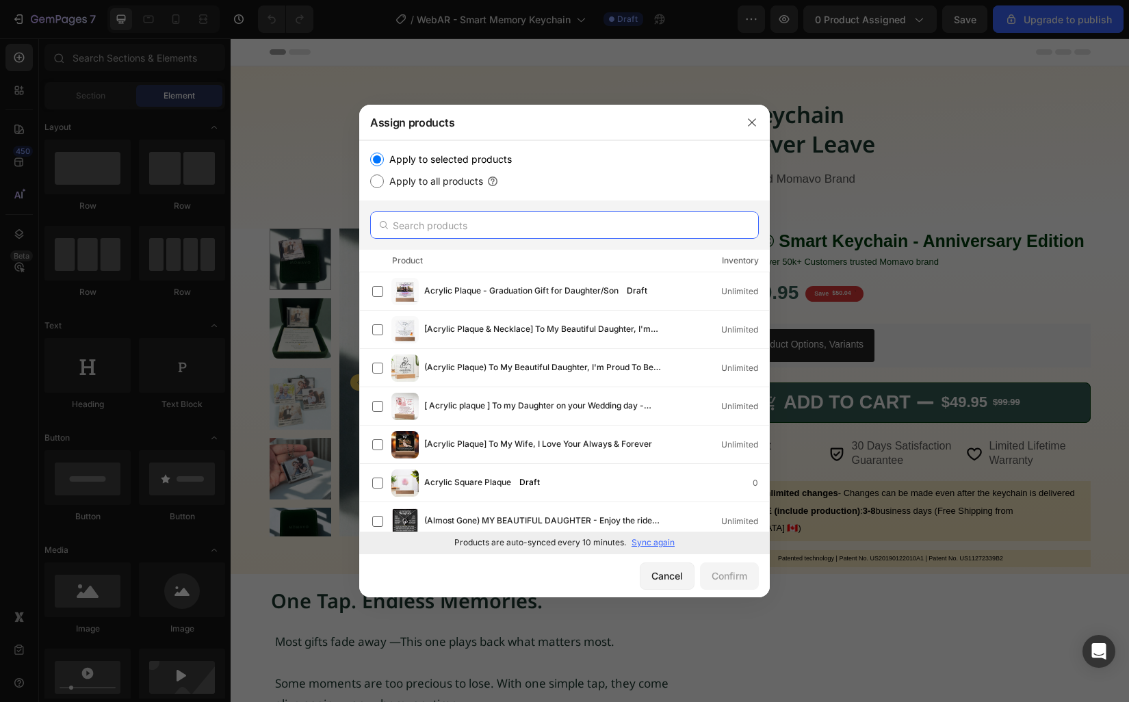
paste input "Momavo© Smart Keychain - Eternal Memories"
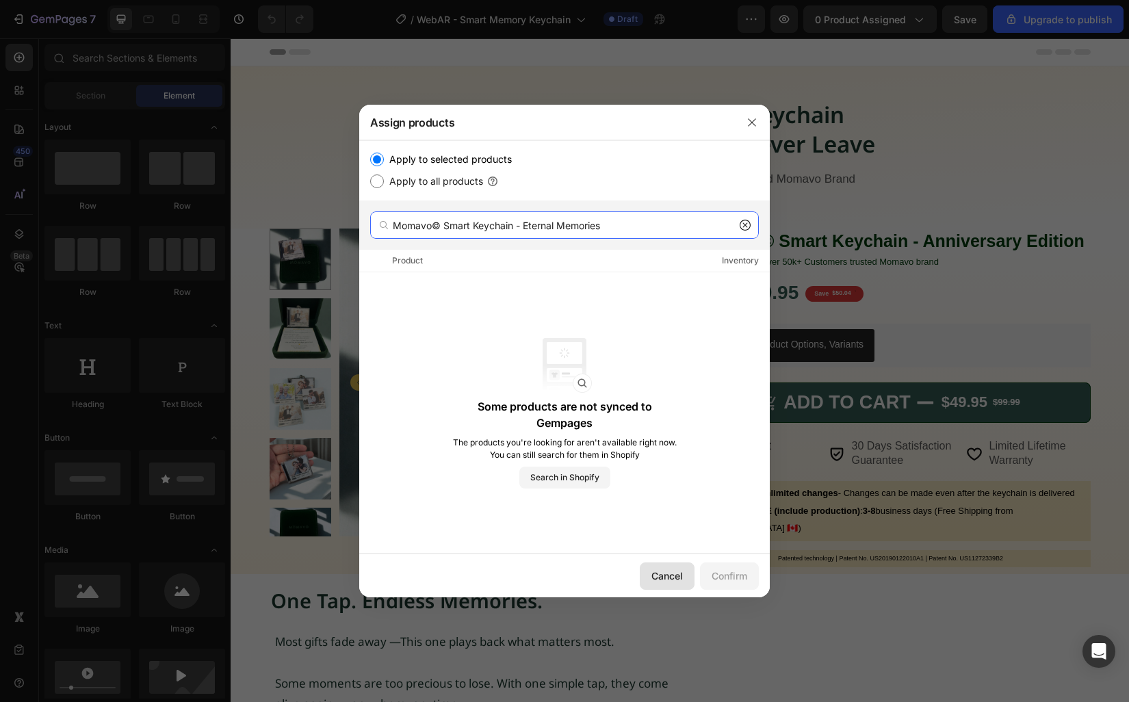
type input "Momavo© Smart Keychain - Eternal Memories"
drag, startPoint x: 689, startPoint y: 578, endPoint x: 607, endPoint y: 508, distance: 107.2
click at [626, 525] on div "Assign products Apply to selected products Apply to all products Momavo© Smart …" at bounding box center [564, 351] width 410 height 492
click at [560, 479] on span "Search in Shopify" at bounding box center [564, 477] width 69 height 12
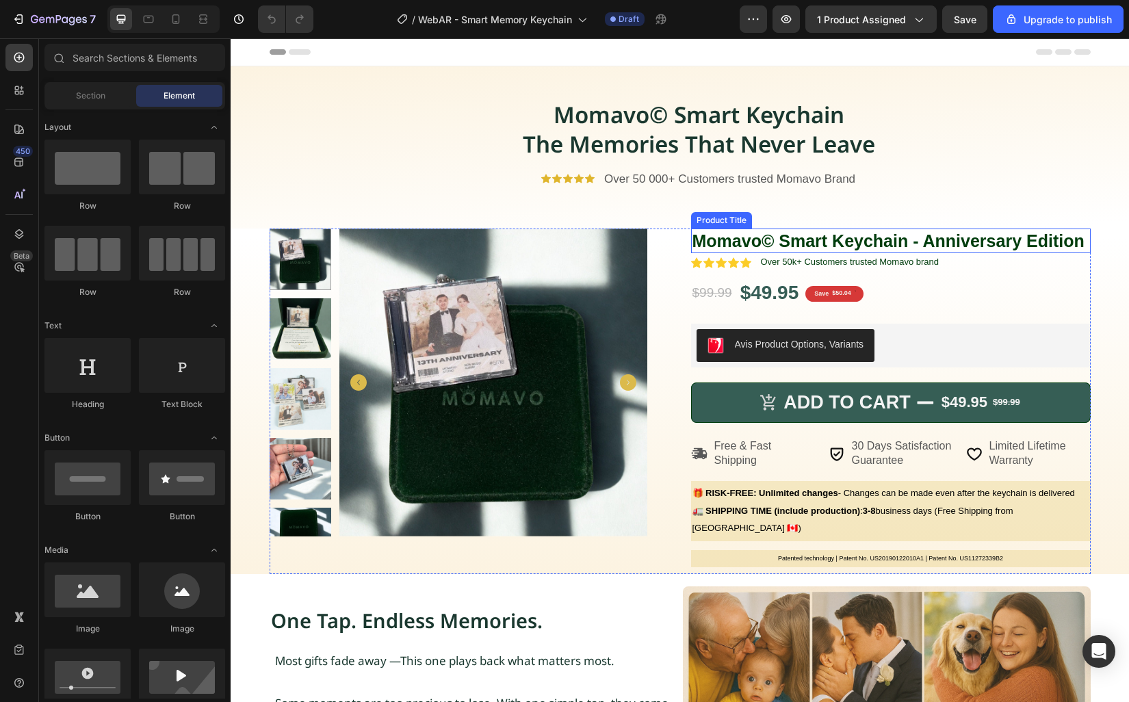
click at [867, 246] on h1 "Momavo© Smart Keychain - Anniversary Edition" at bounding box center [890, 240] width 399 height 25
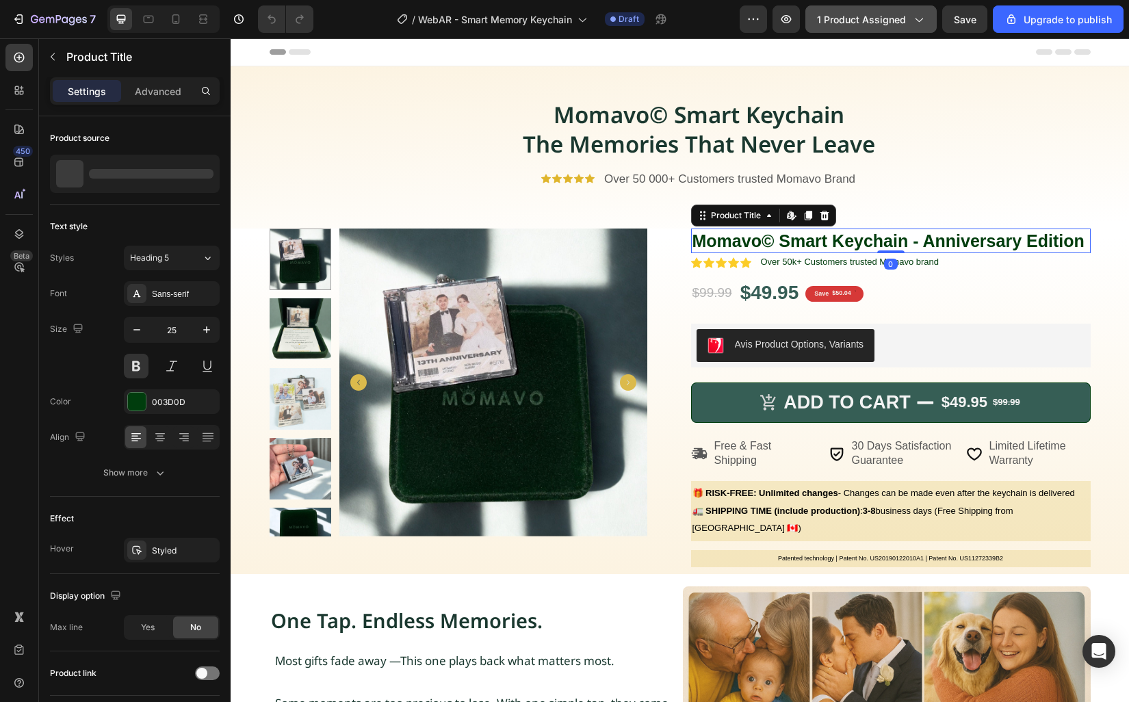
click at [897, 23] on span "1 product assigned" at bounding box center [861, 19] width 89 height 14
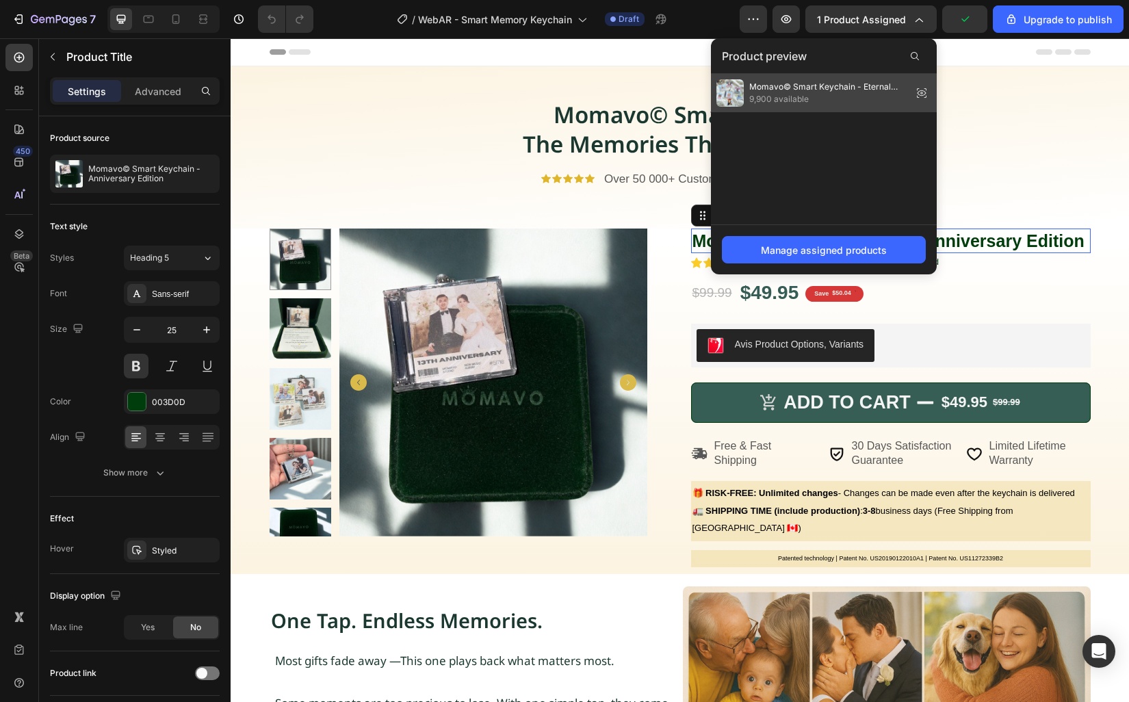
drag, startPoint x: 831, startPoint y: 98, endPoint x: 601, endPoint y: 59, distance: 233.1
click at [831, 98] on span "9,900 available" at bounding box center [827, 99] width 157 height 12
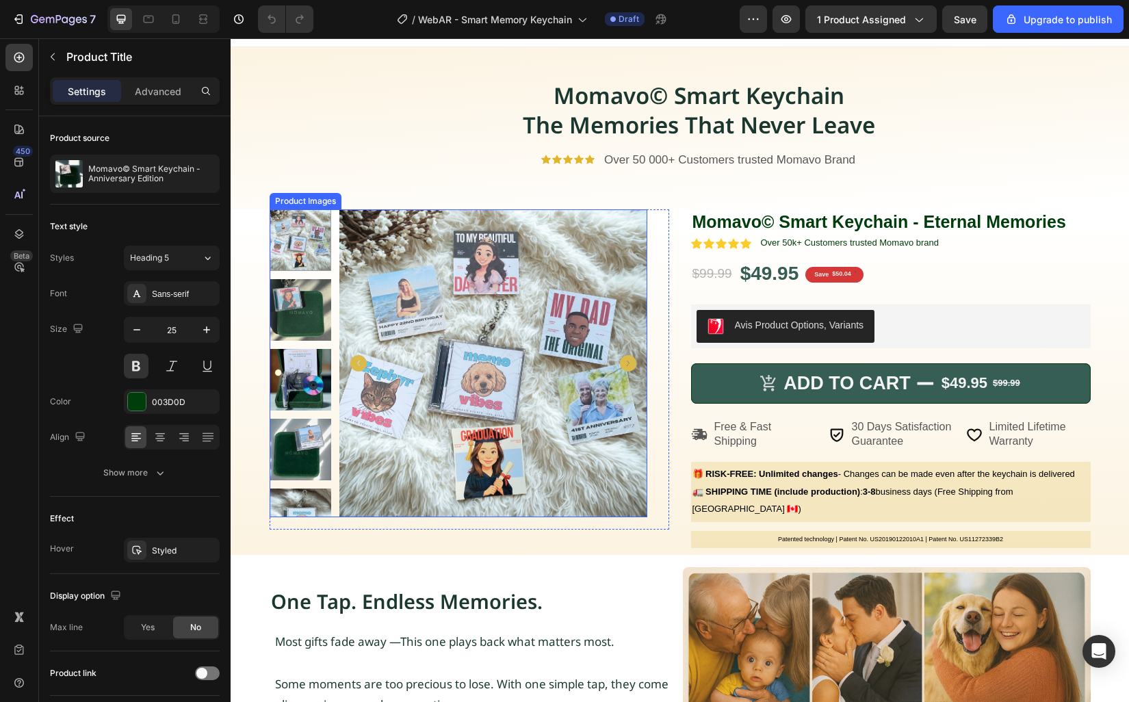
scroll to position [224, 0]
